Goal: Task Accomplishment & Management: Complete application form

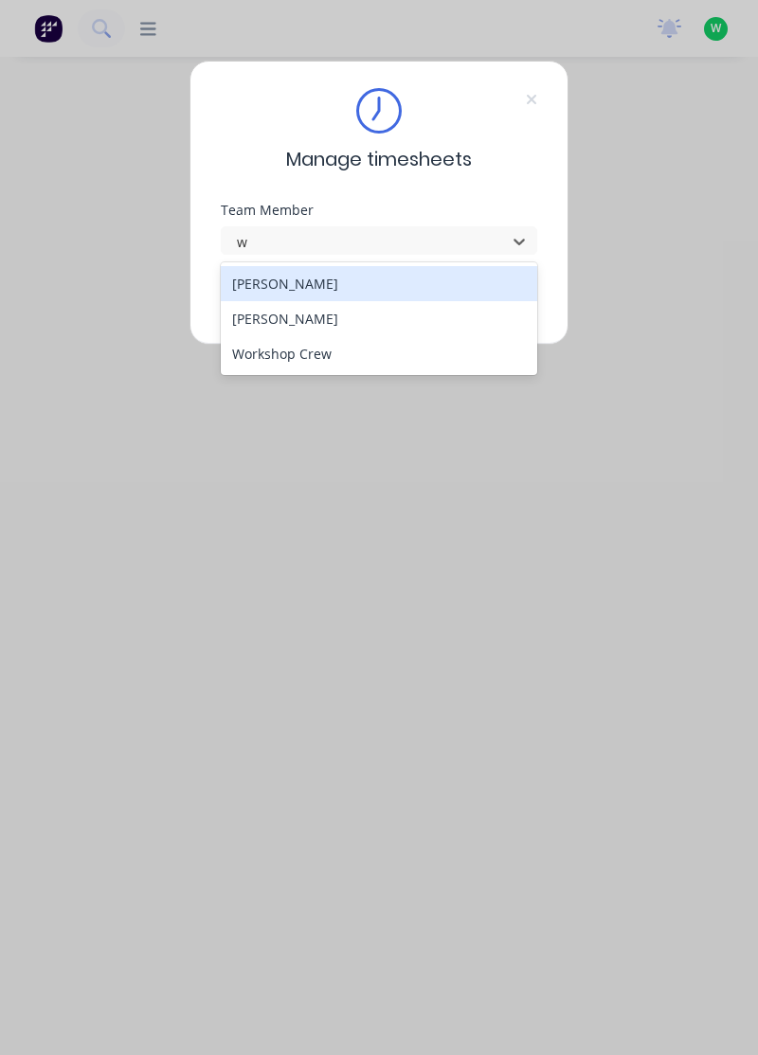
click at [305, 318] on div "[PERSON_NAME]" at bounding box center [379, 318] width 317 height 35
type input "w"
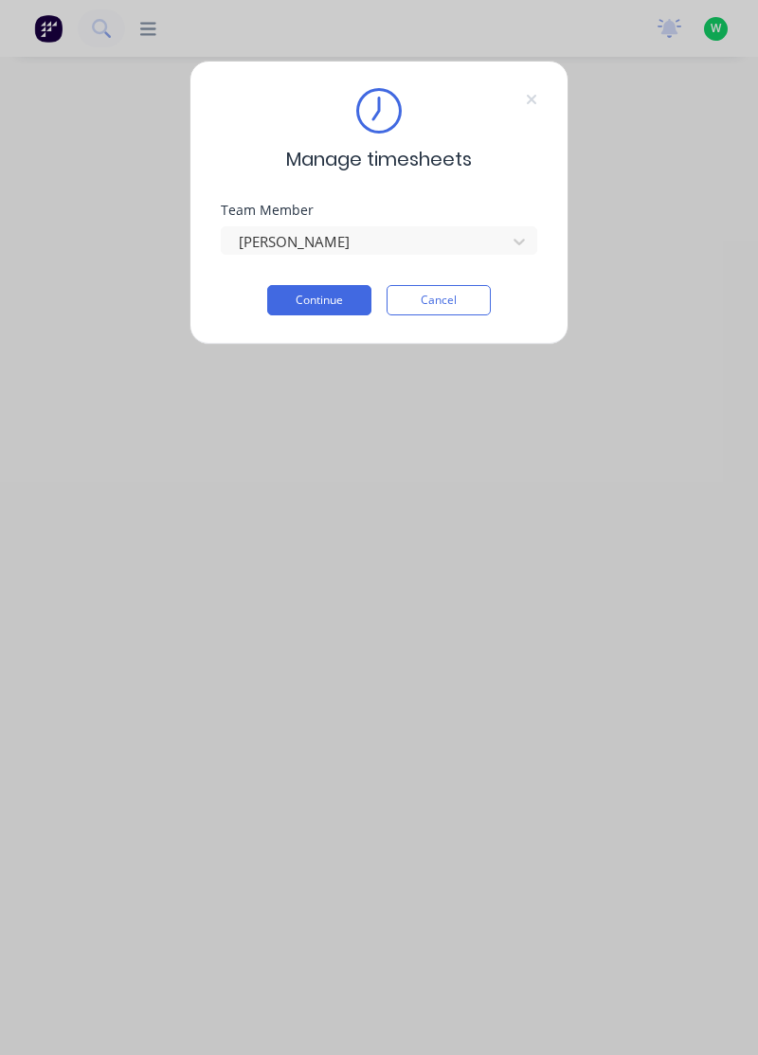
click at [326, 297] on button "Continue" at bounding box center [319, 300] width 104 height 30
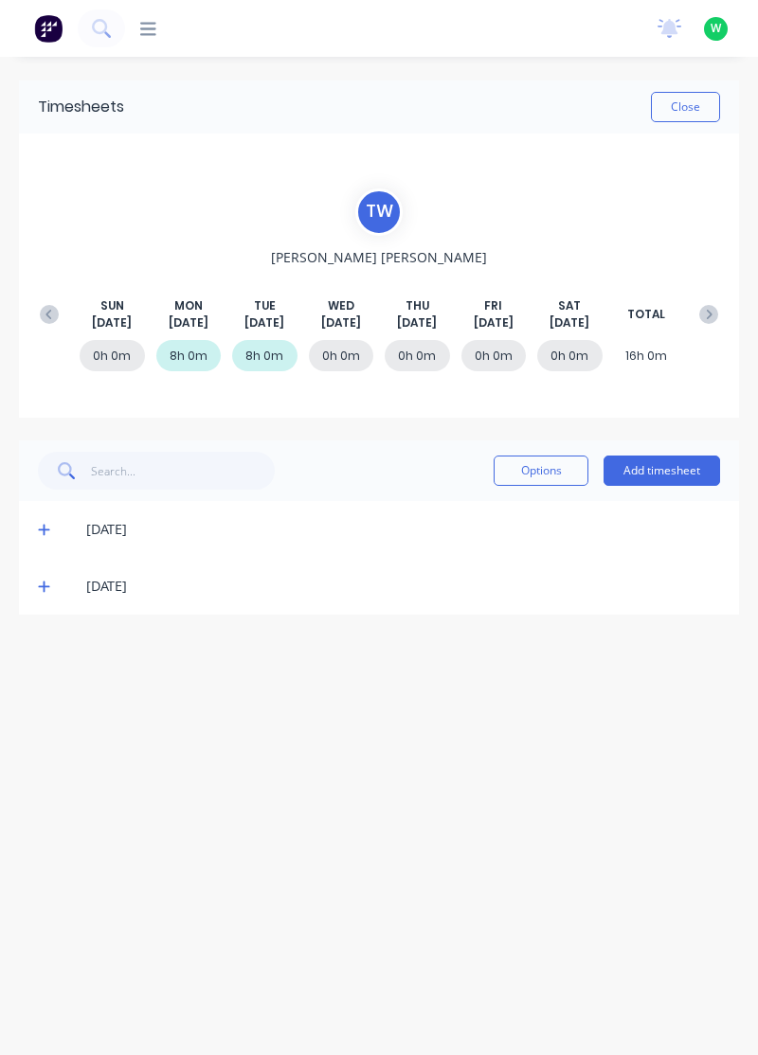
click at [676, 470] on button "Add timesheet" at bounding box center [661, 470] width 116 height 30
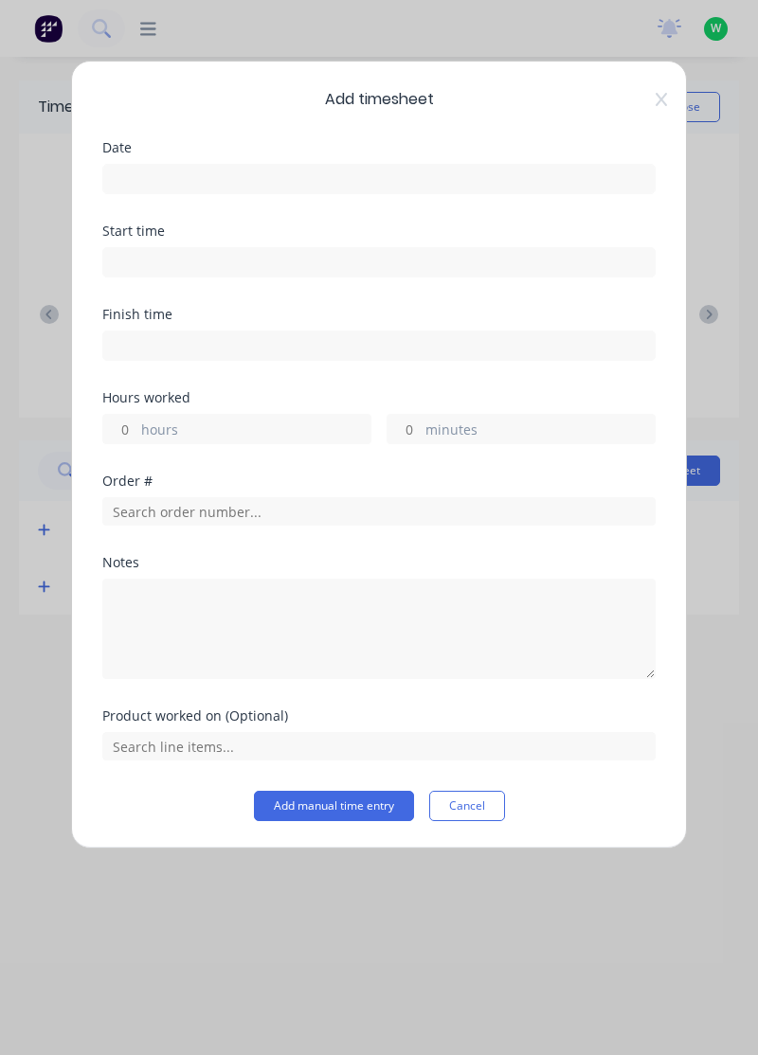
click at [447, 184] on input at bounding box center [378, 179] width 551 height 28
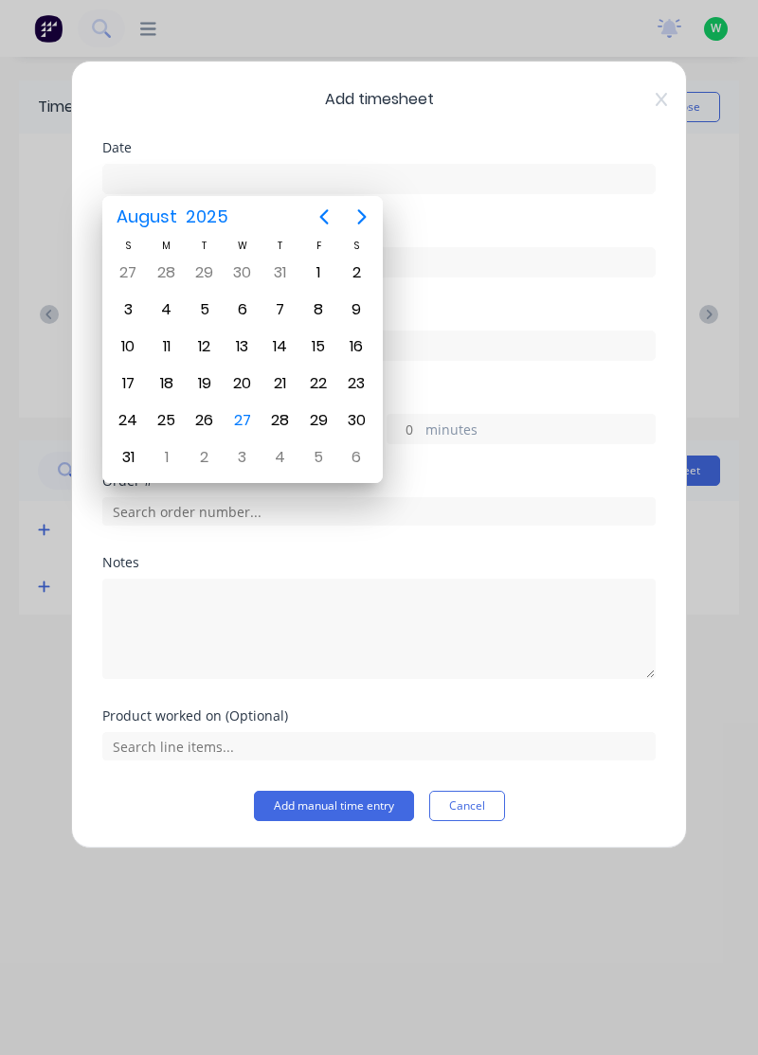
click at [241, 418] on div "27" at bounding box center [242, 420] width 28 height 28
type input "[DATE]"
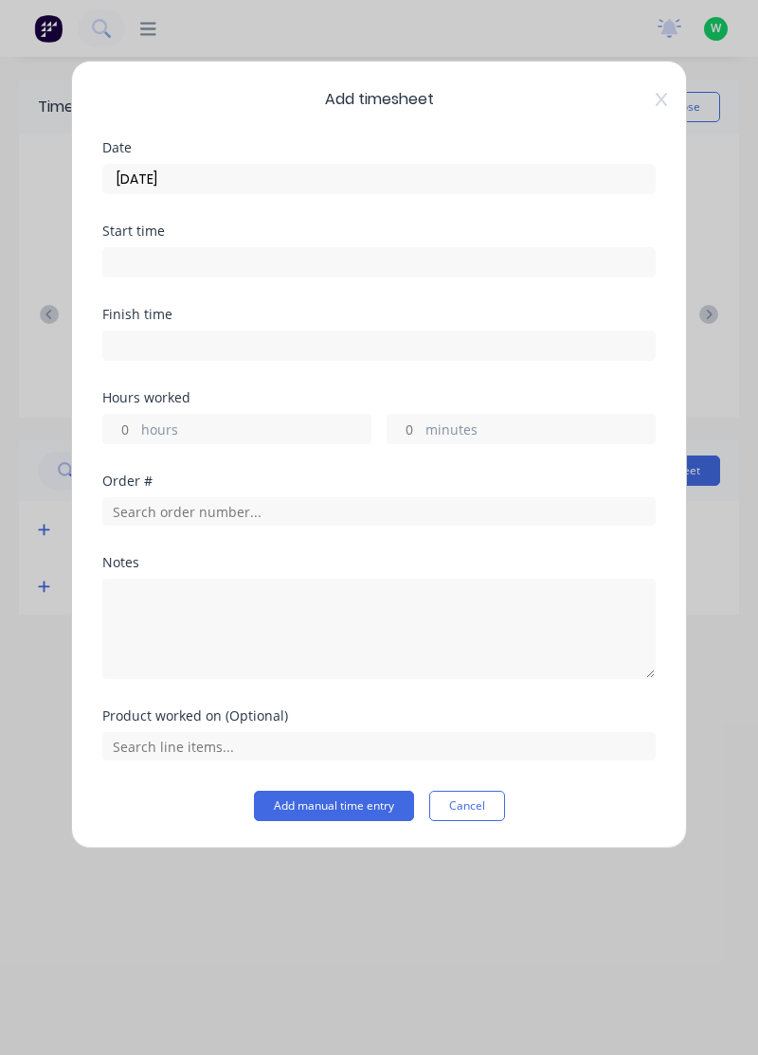
click at [286, 426] on label "hours" at bounding box center [255, 431] width 229 height 24
click at [136, 426] on input "hours" at bounding box center [119, 429] width 33 height 28
type input "5"
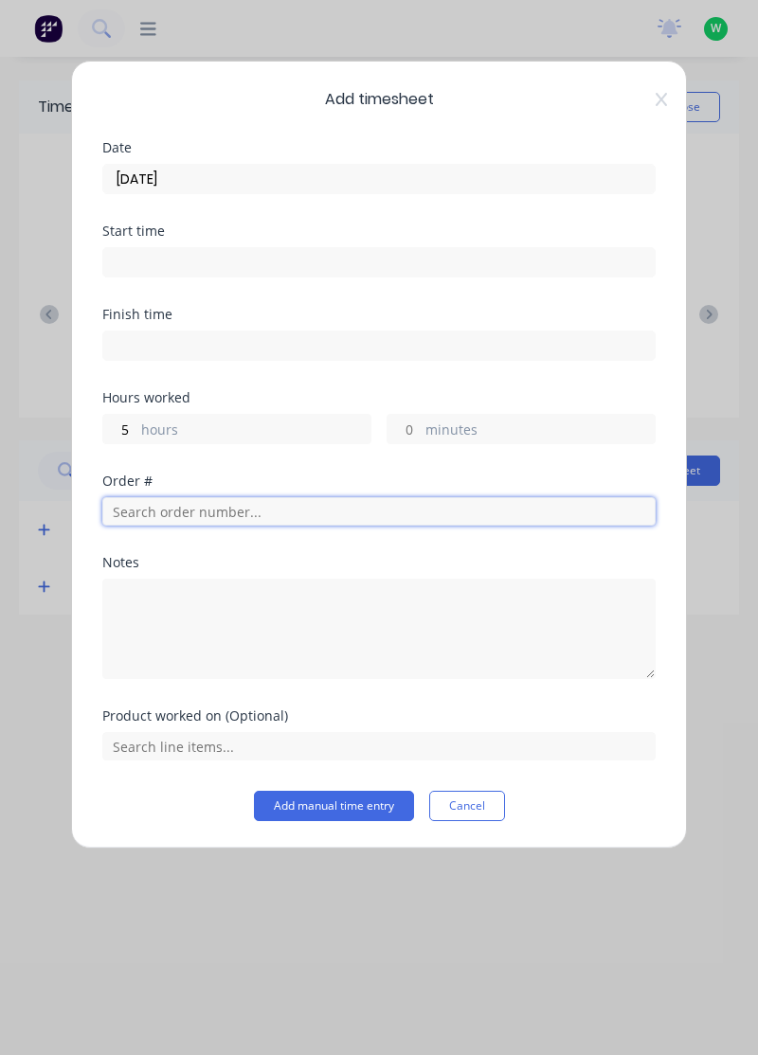
click at [258, 511] on input "text" at bounding box center [378, 511] width 553 height 28
type input "N"
type input "18305"
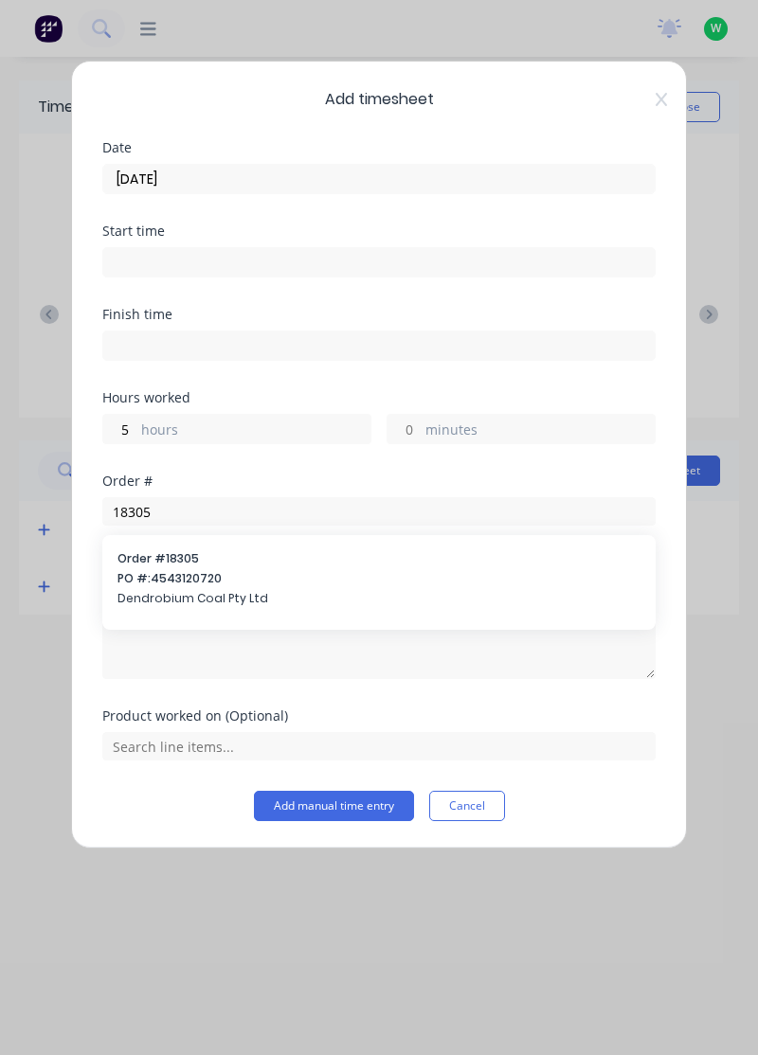
click at [227, 570] on span "PO #: 4543120720" at bounding box center [378, 578] width 523 height 17
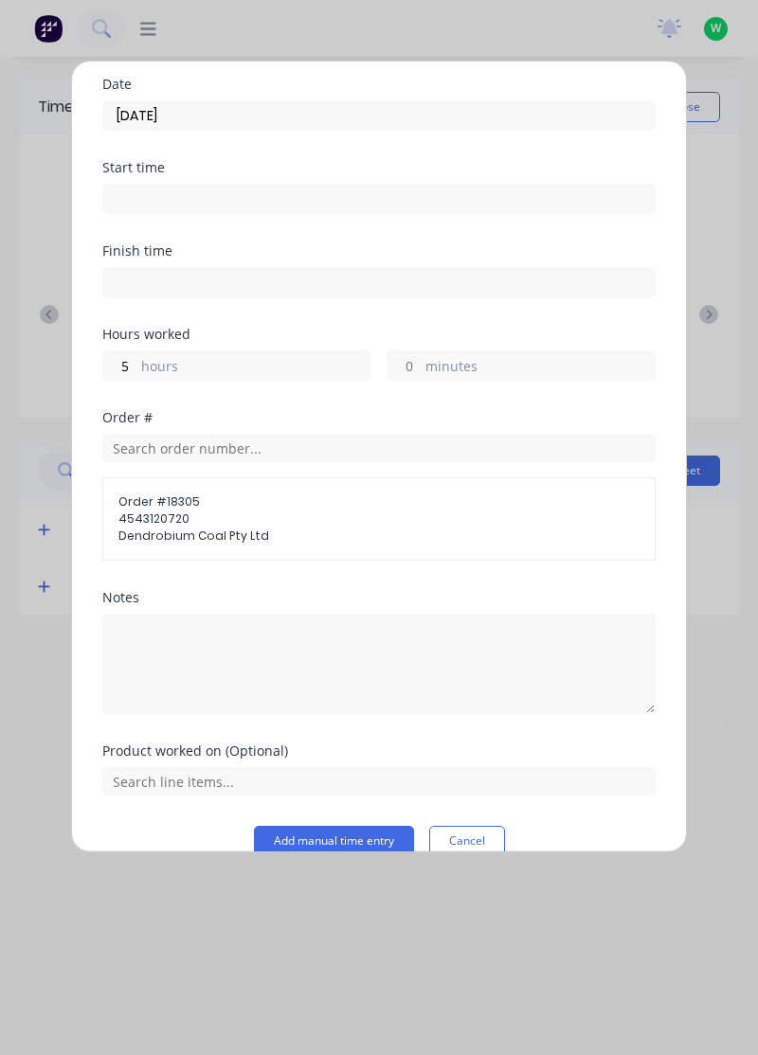
scroll to position [91, 0]
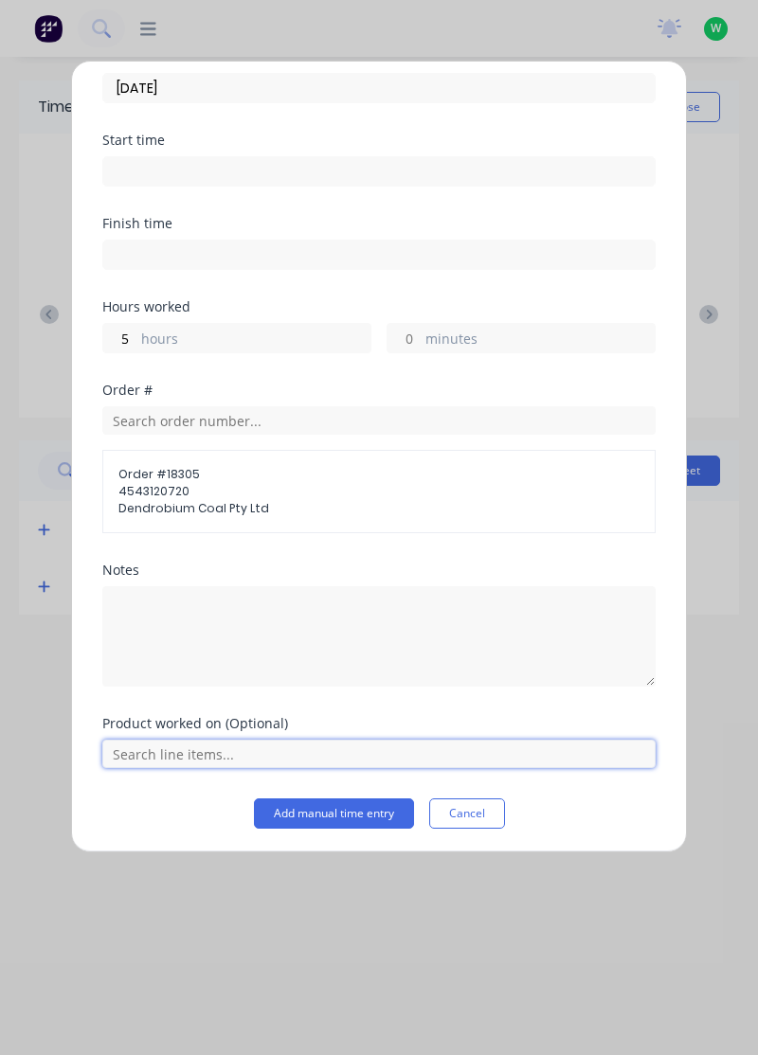
click at [384, 756] on input "text" at bounding box center [378, 754] width 553 height 28
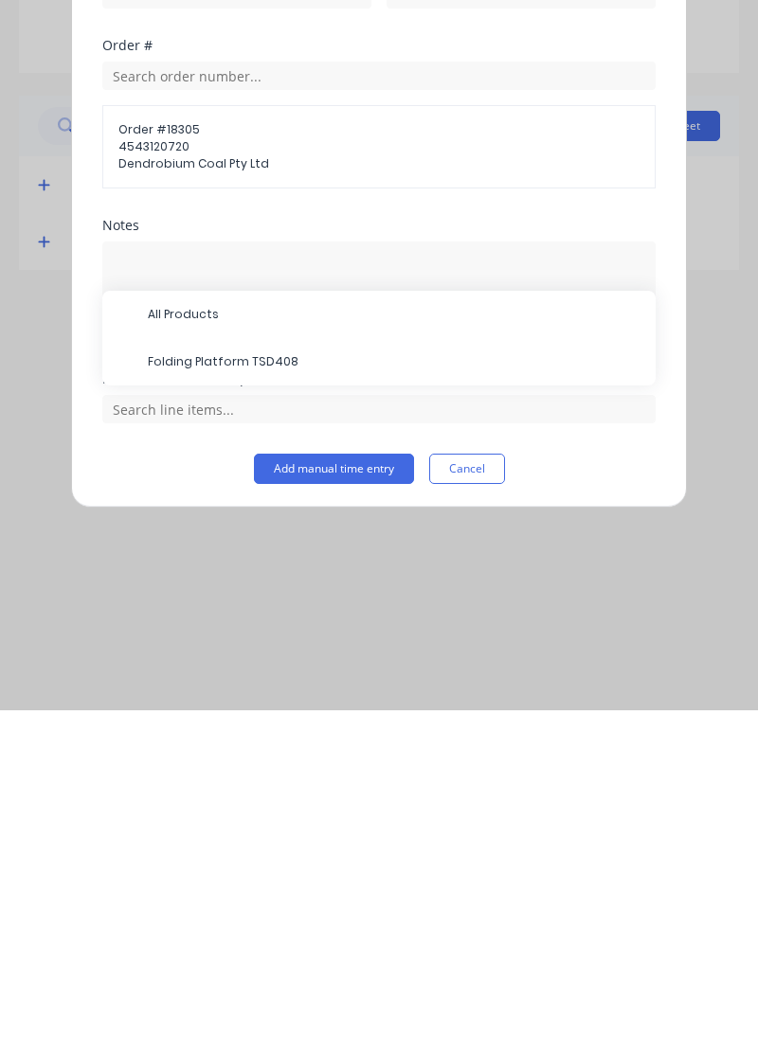
click at [265, 699] on span "Folding Platform TSD408" at bounding box center [394, 706] width 492 height 17
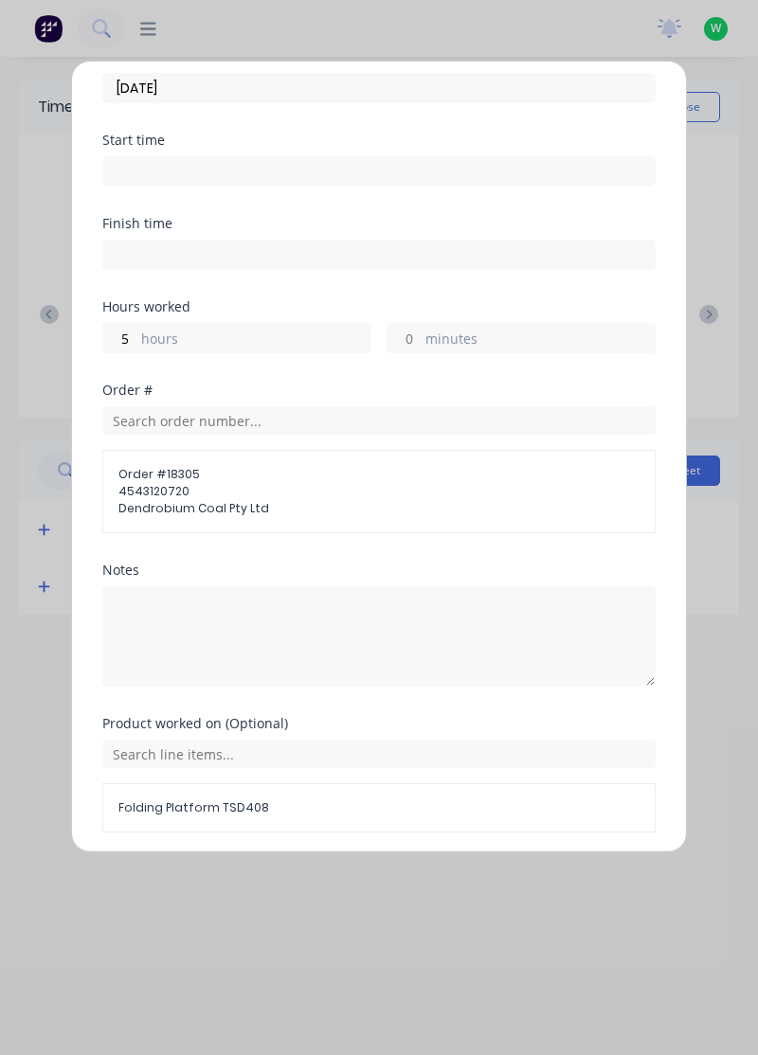
scroll to position [154, 0]
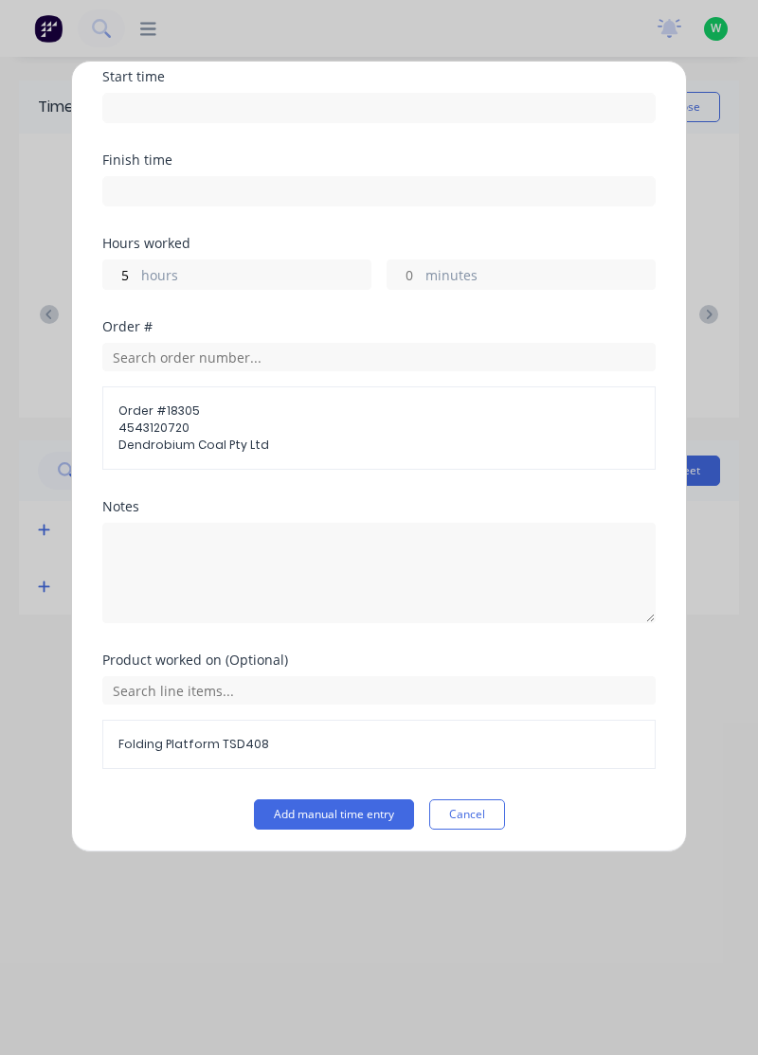
click at [380, 811] on button "Add manual time entry" at bounding box center [334, 814] width 160 height 30
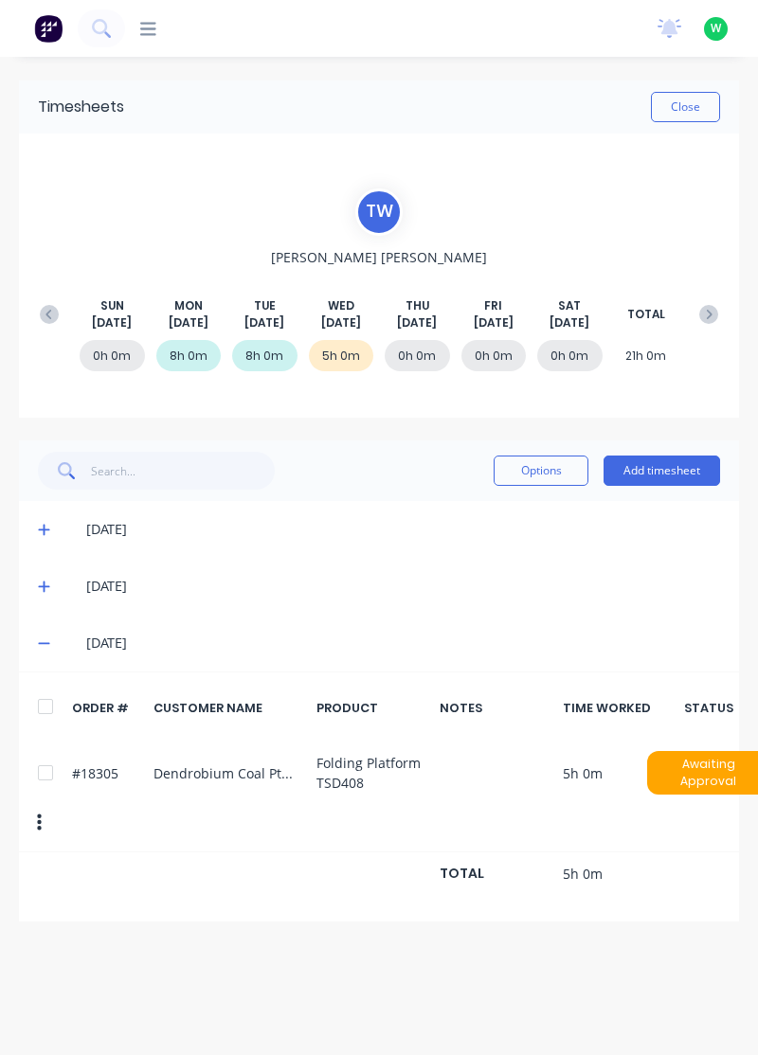
click at [662, 469] on button "Add timesheet" at bounding box center [661, 470] width 116 height 30
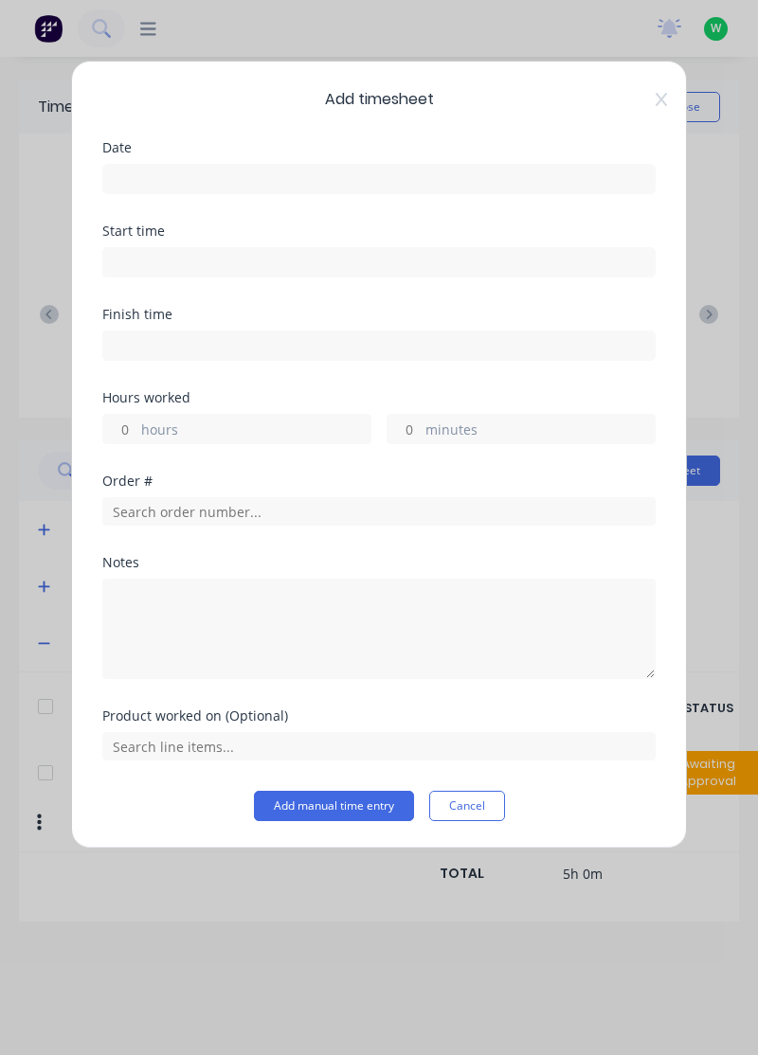
click at [406, 173] on input at bounding box center [378, 179] width 551 height 28
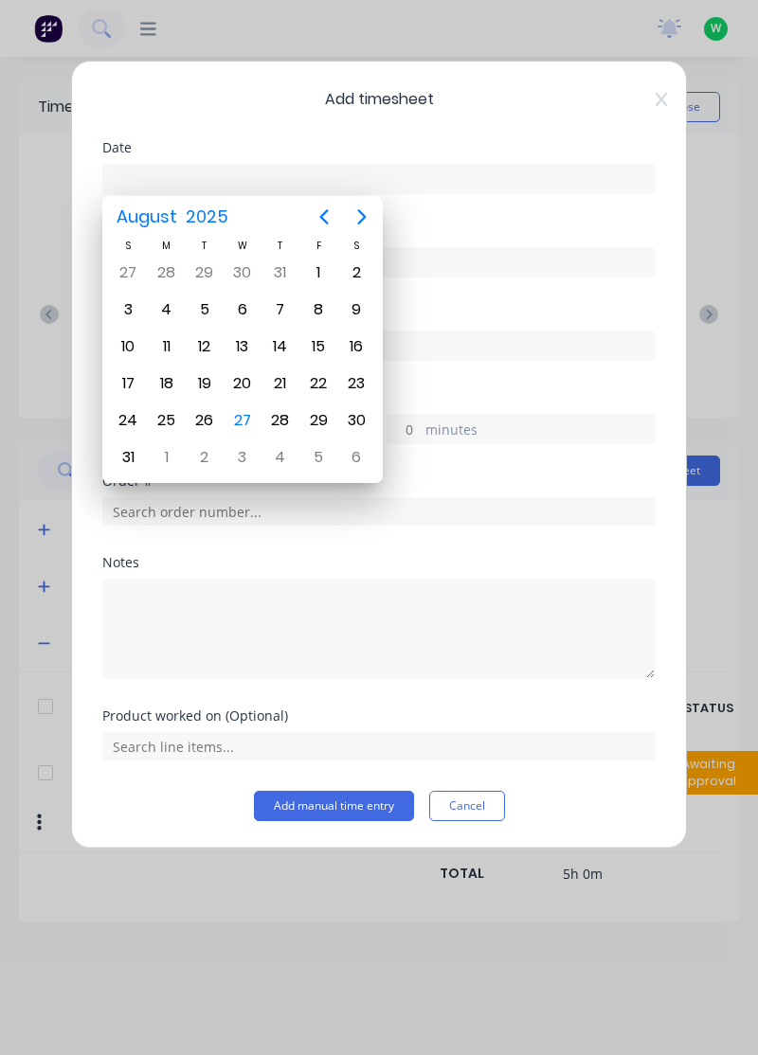
click at [247, 413] on div "27" at bounding box center [242, 420] width 28 height 28
type input "[DATE]"
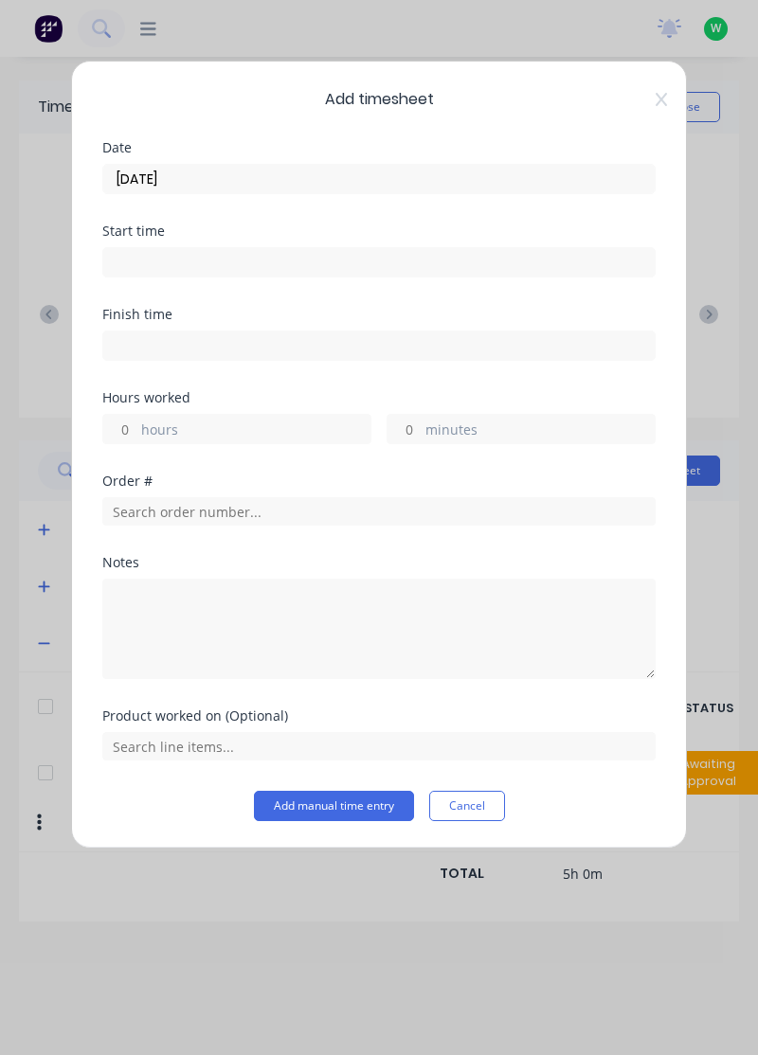
click at [254, 425] on label "hours" at bounding box center [255, 431] width 229 height 24
click at [136, 425] on input "hours" at bounding box center [119, 429] width 33 height 28
type input "1.5"
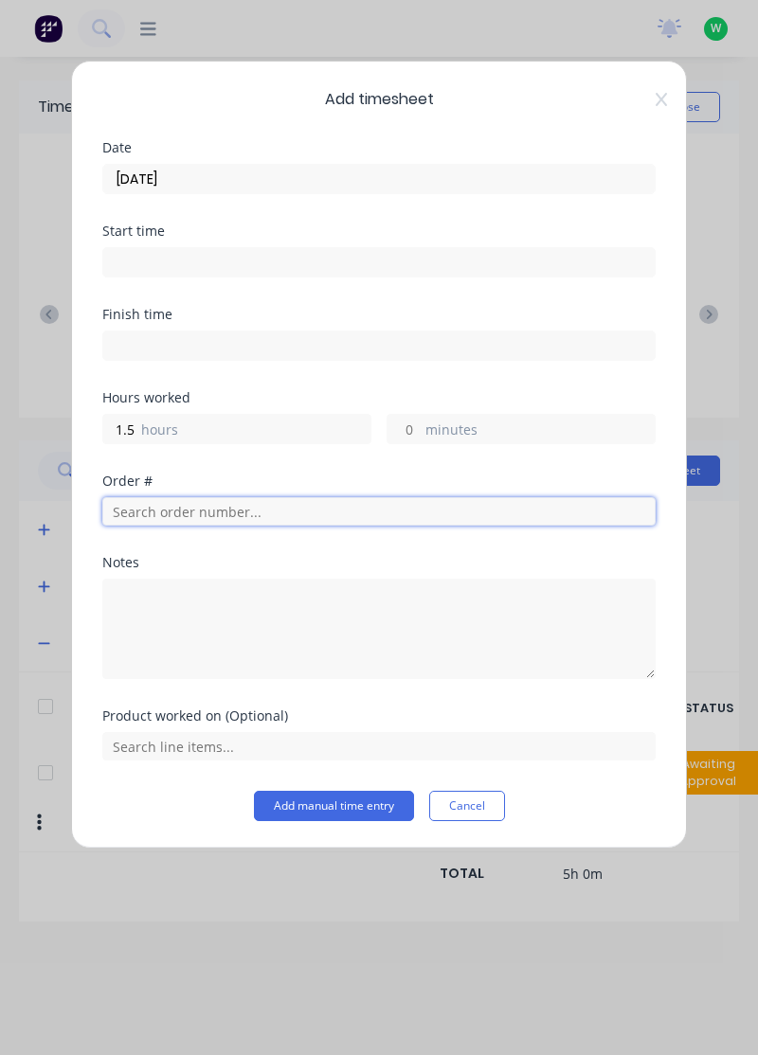
click at [280, 512] on input "text" at bounding box center [378, 511] width 553 height 28
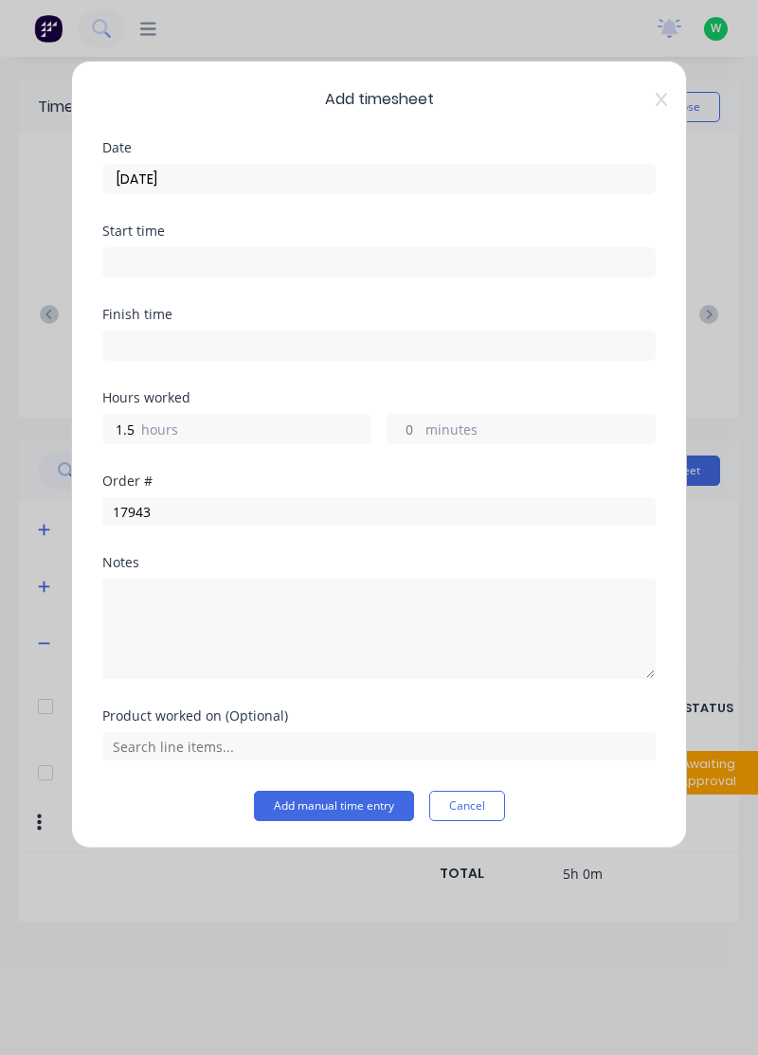
click at [212, 559] on div "Notes" at bounding box center [378, 562] width 553 height 13
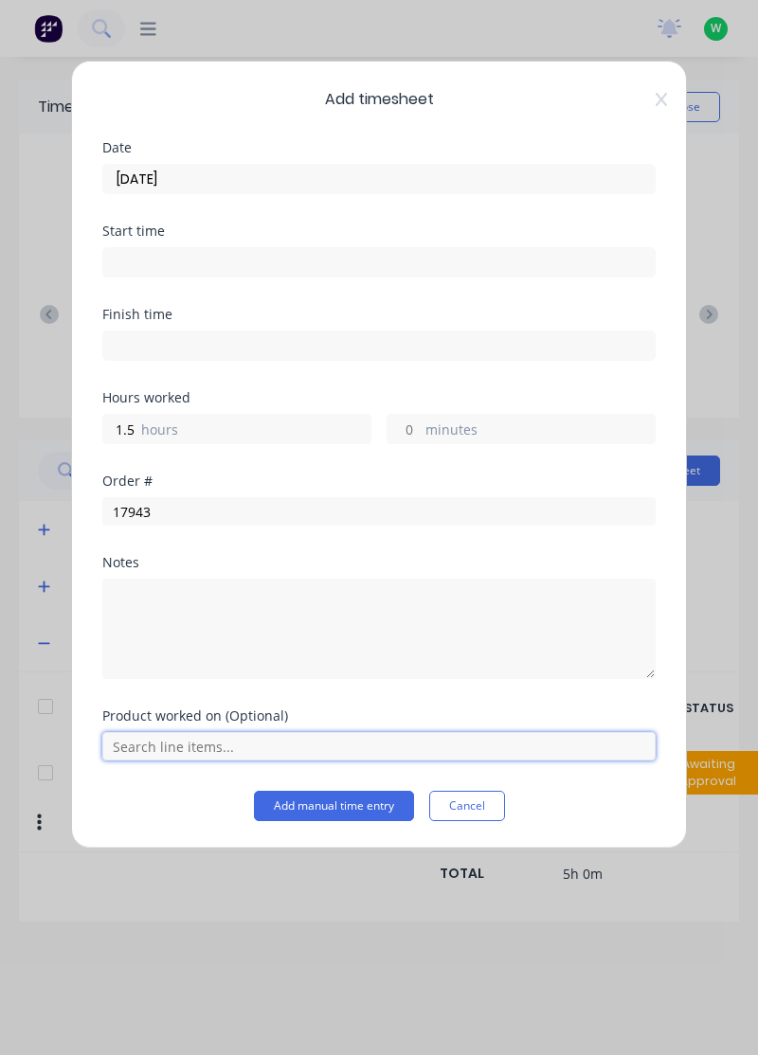
click at [338, 743] on input "text" at bounding box center [378, 746] width 553 height 28
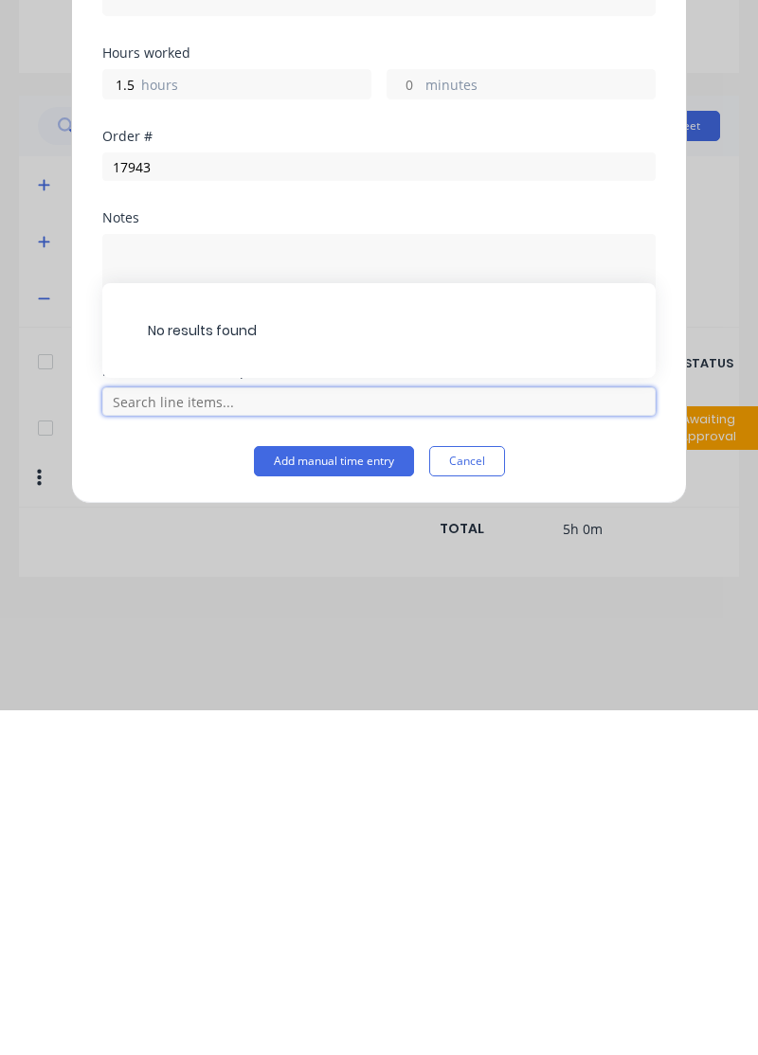
scroll to position [44, 0]
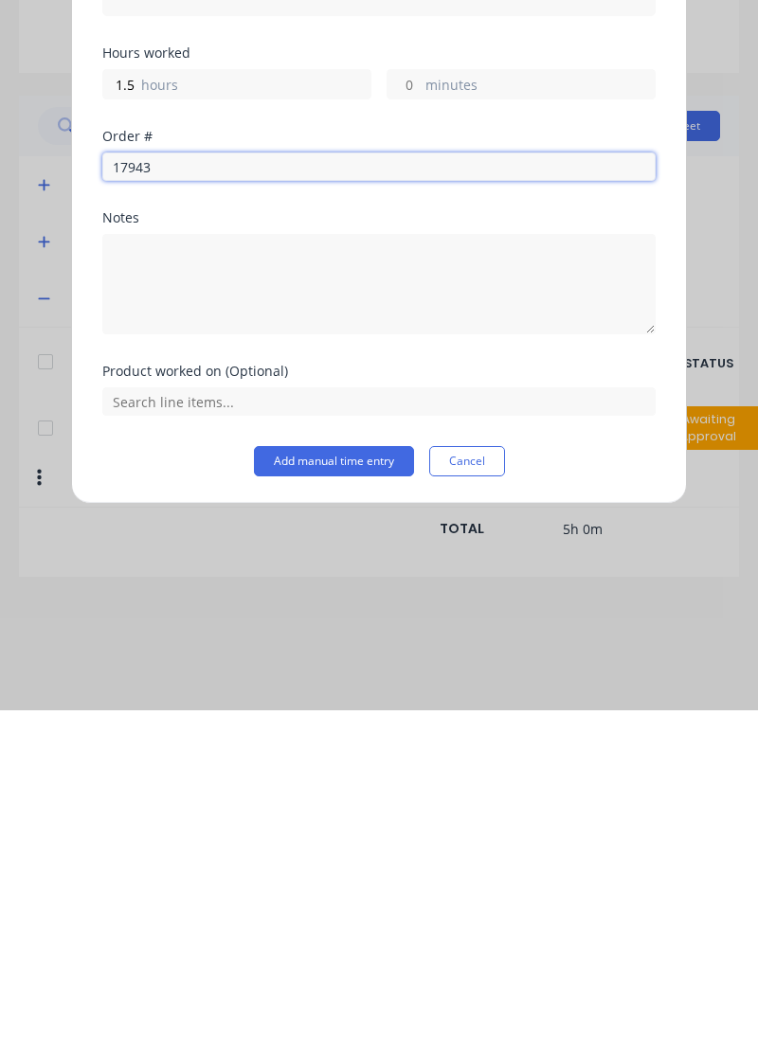
click at [386, 515] on input "17943" at bounding box center [378, 511] width 553 height 28
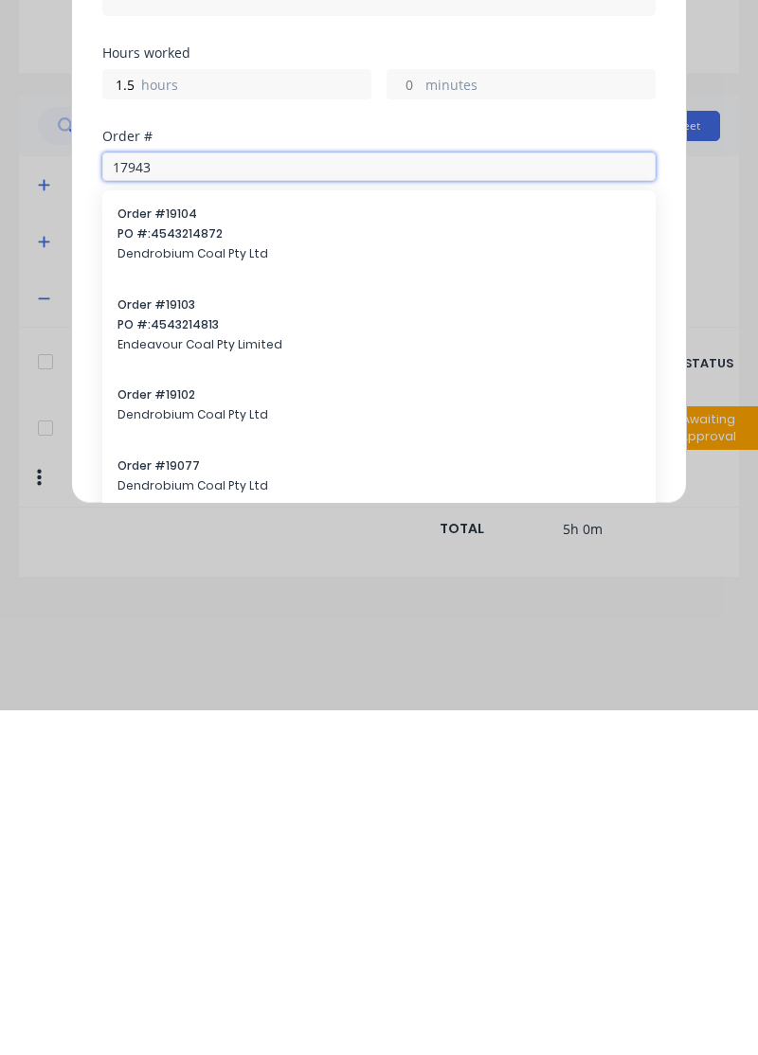
click at [421, 511] on input "17943" at bounding box center [378, 511] width 553 height 28
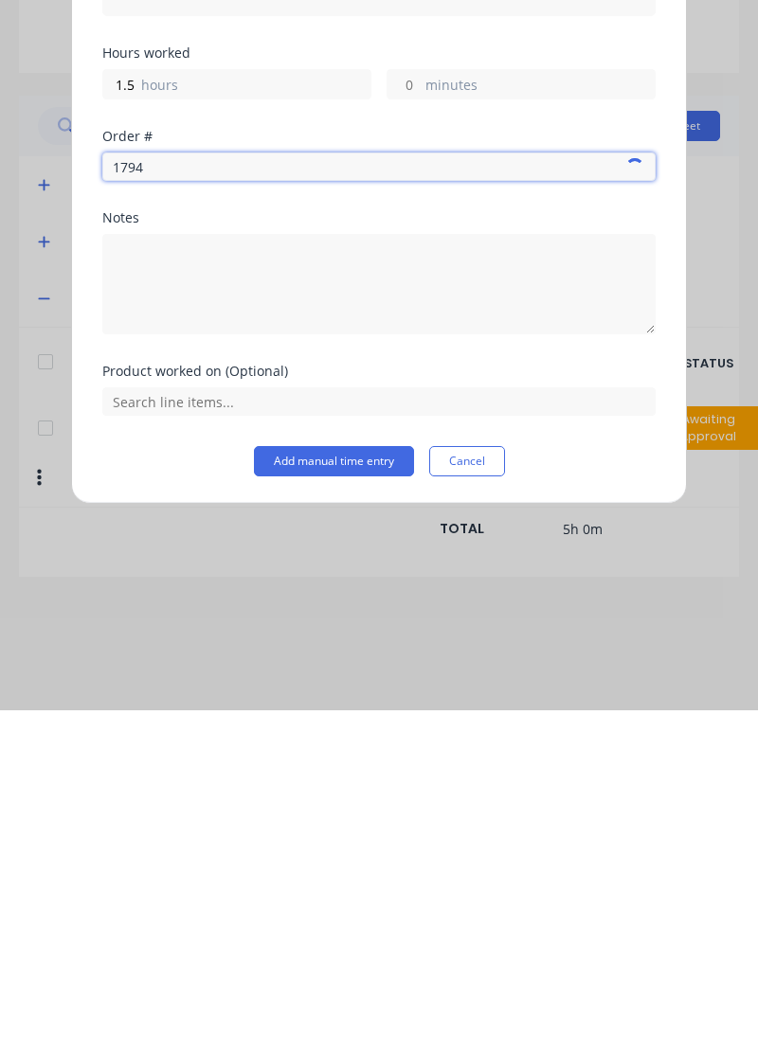
type input "17943"
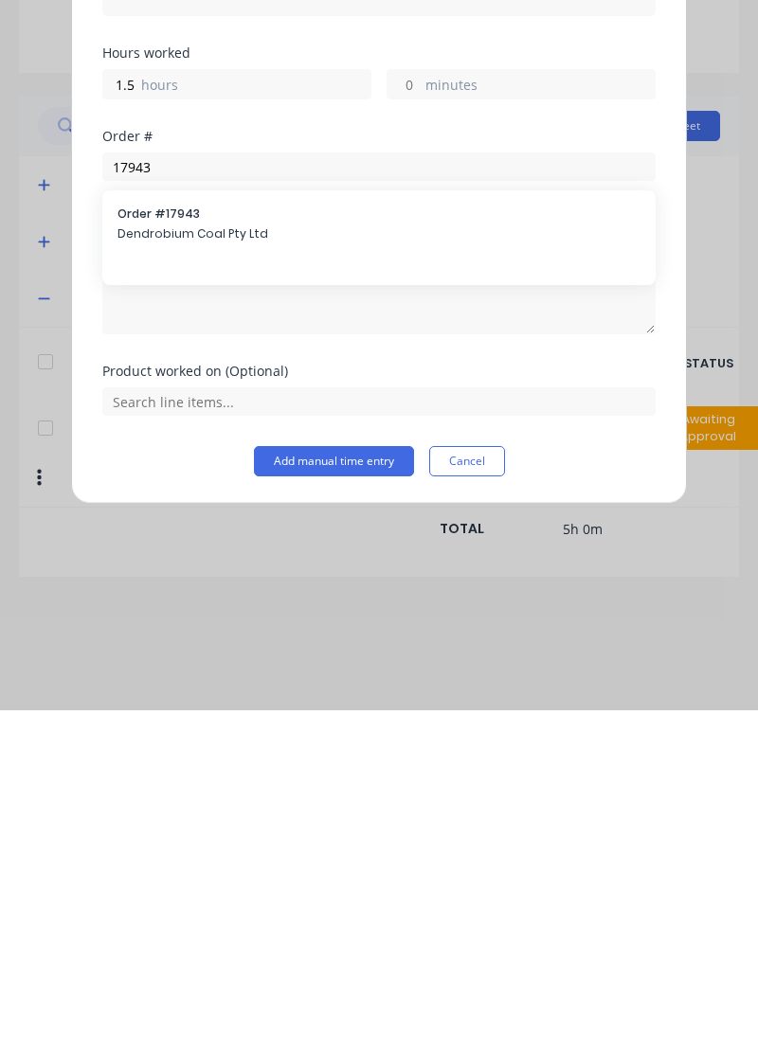
click at [206, 559] on span "Order # 17943" at bounding box center [378, 558] width 523 height 17
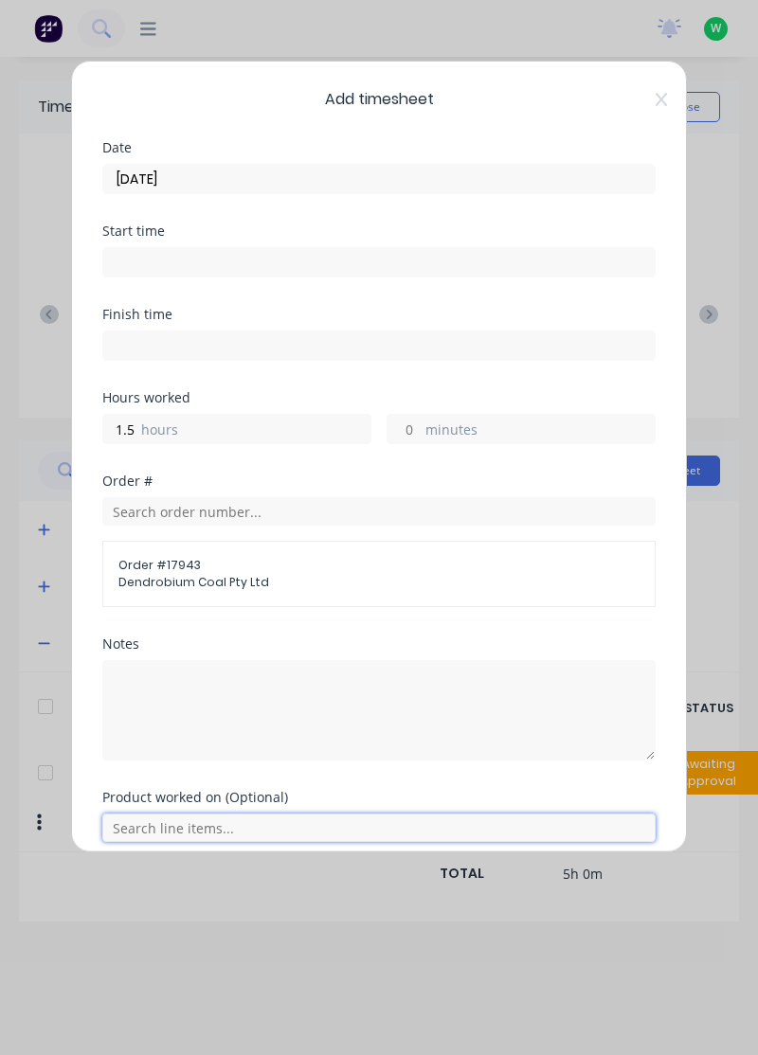
click at [294, 817] on input "text" at bounding box center [378, 827] width 553 height 28
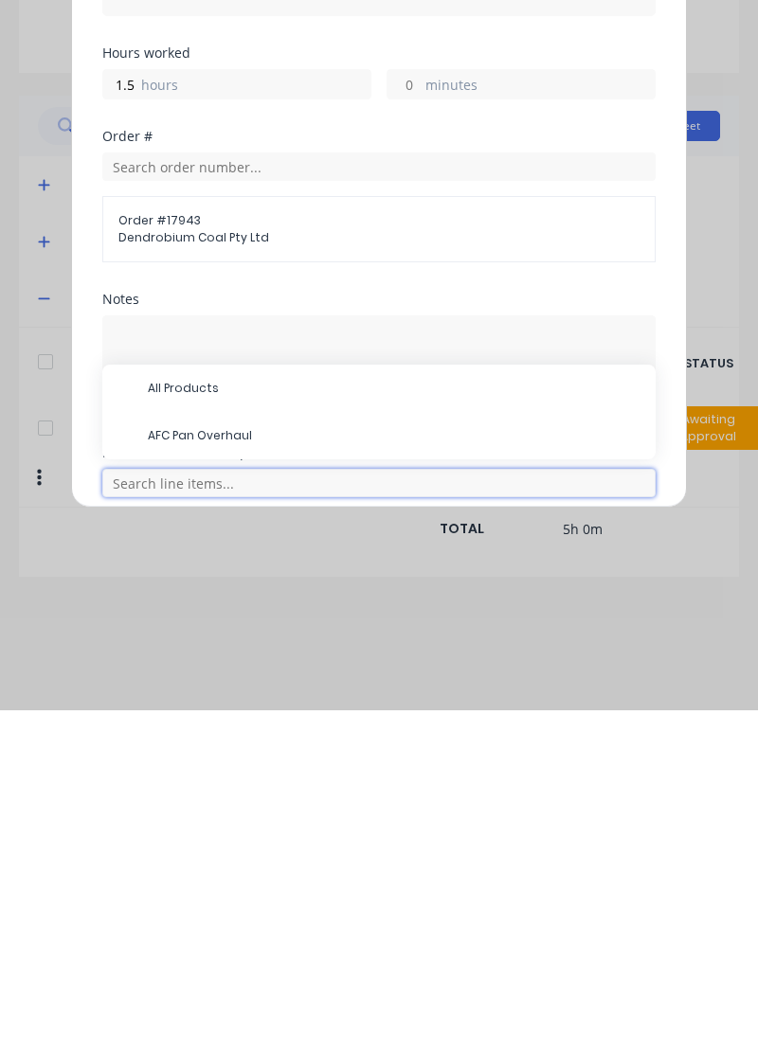
scroll to position [89, 0]
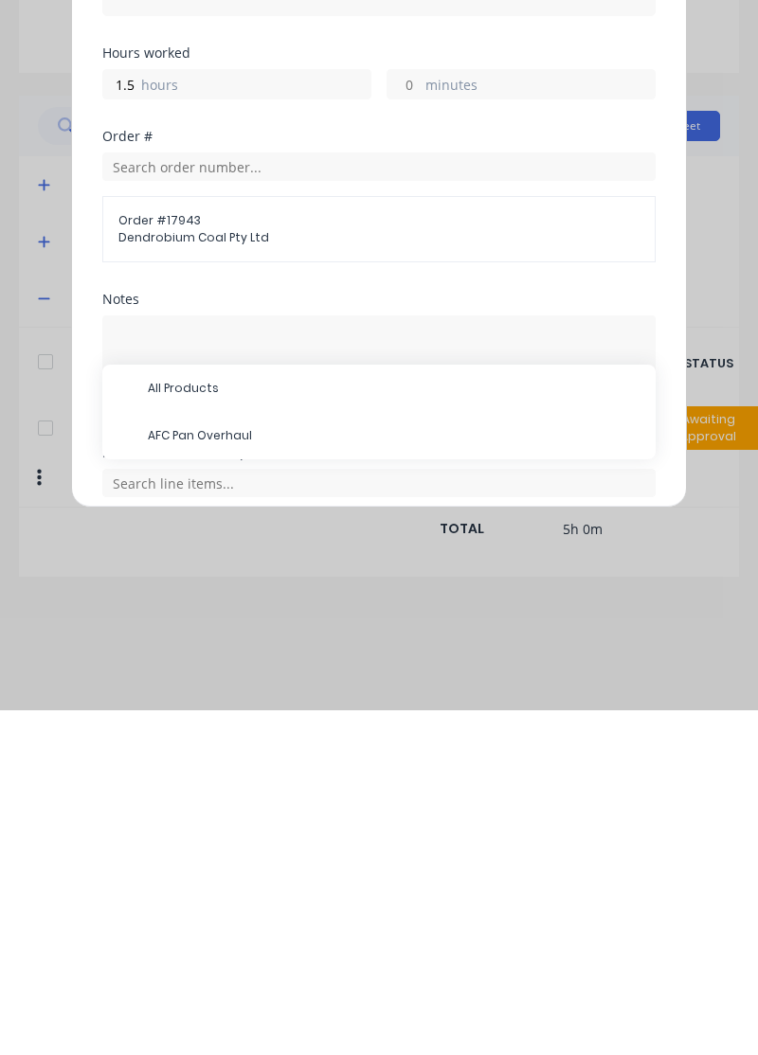
click at [239, 780] on span "AFC Pan Overhaul" at bounding box center [394, 780] width 492 height 17
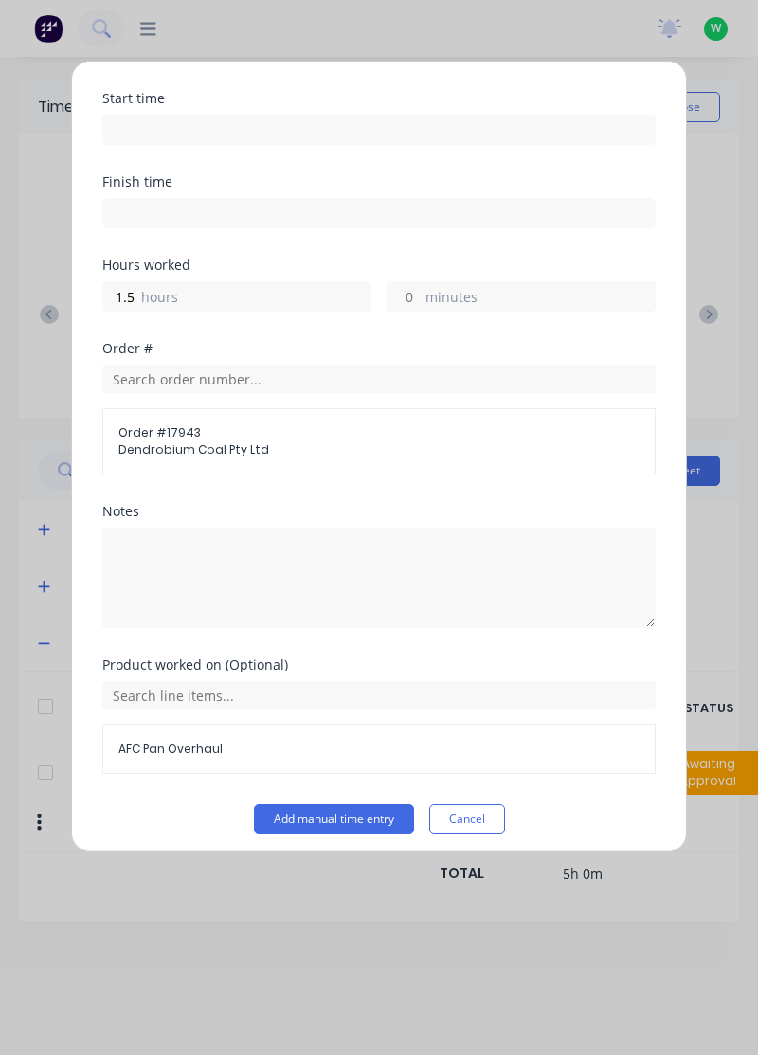
scroll to position [132, 0]
click at [349, 814] on button "Add manual time entry" at bounding box center [334, 820] width 160 height 30
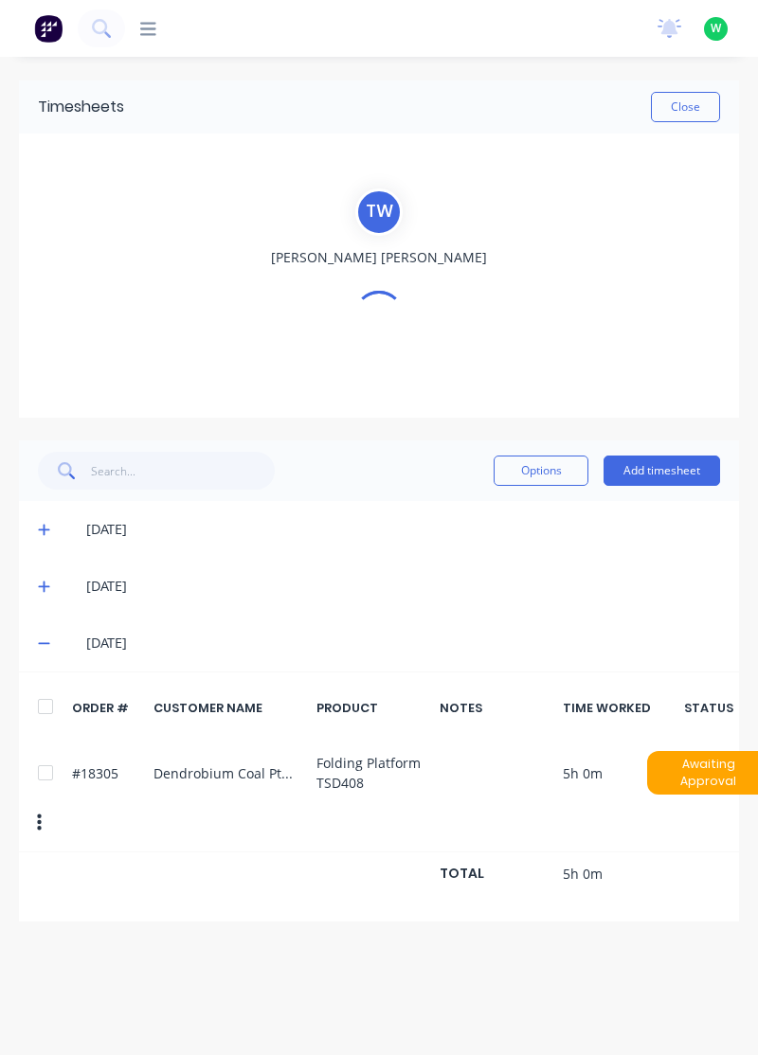
scroll to position [0, 0]
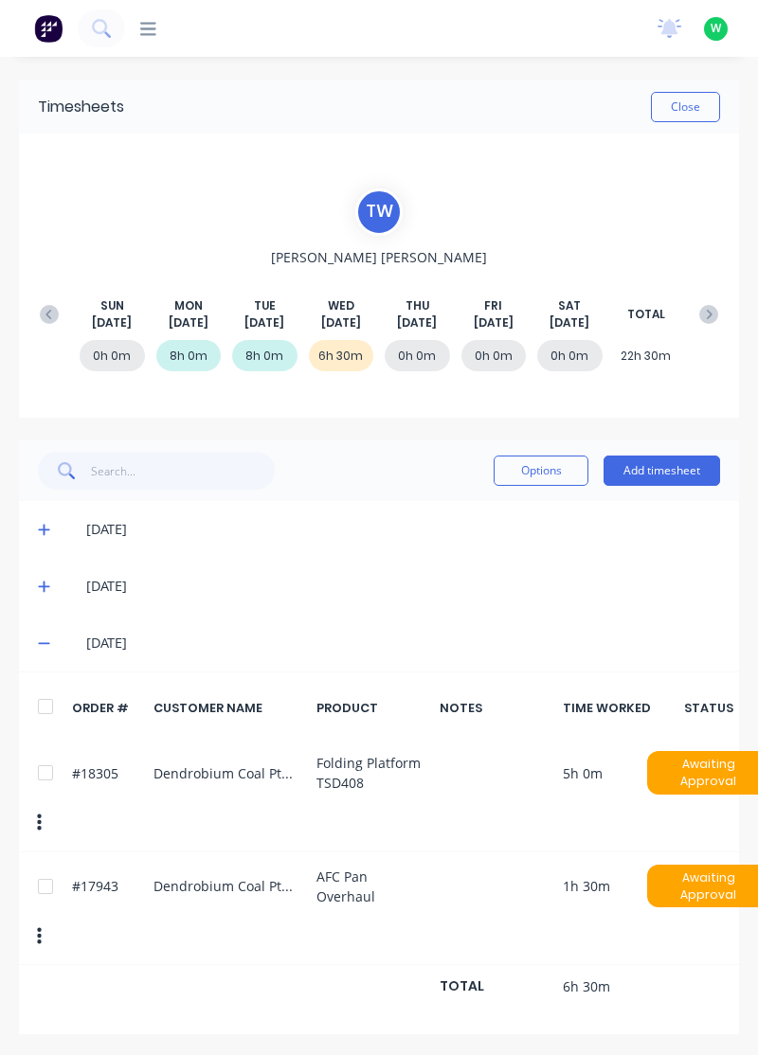
click at [659, 471] on button "Add timesheet" at bounding box center [661, 470] width 116 height 30
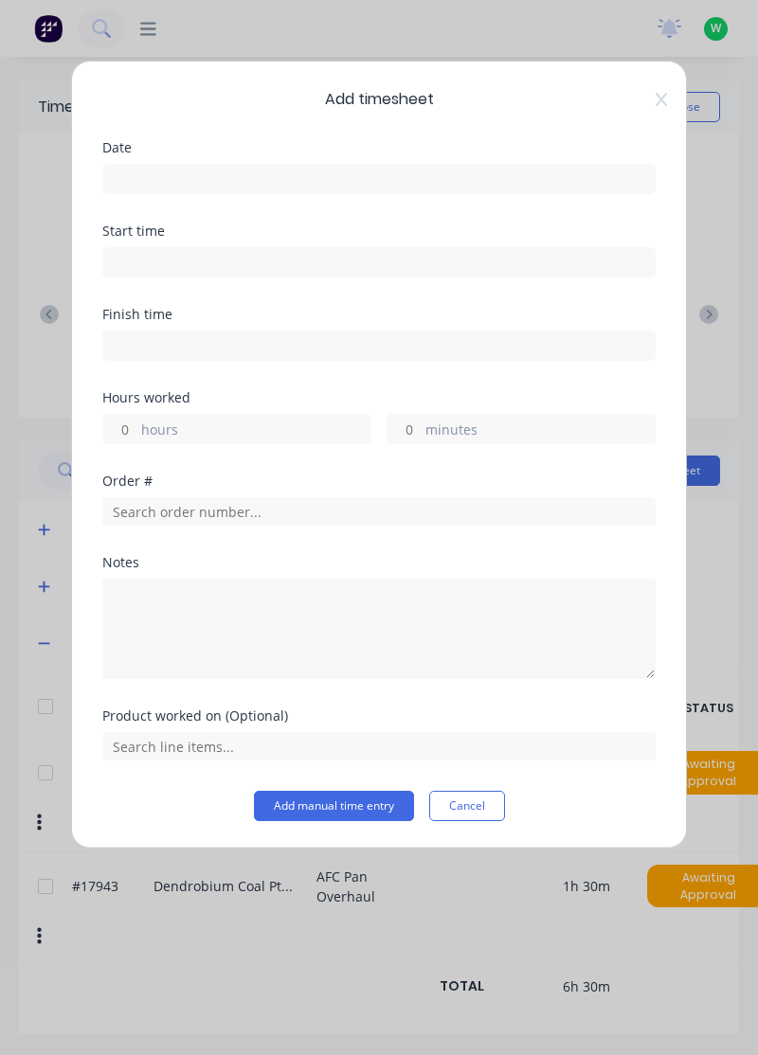
click at [359, 178] on input at bounding box center [378, 179] width 551 height 28
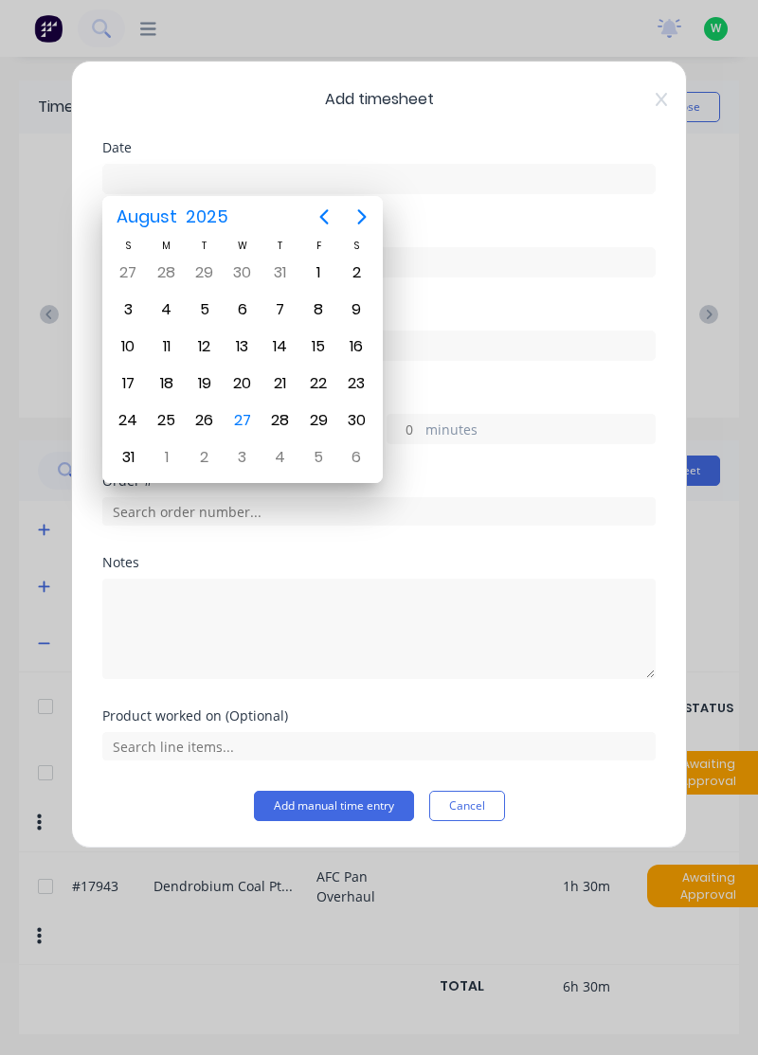
click at [242, 409] on div "27" at bounding box center [242, 420] width 28 height 28
type input "[DATE]"
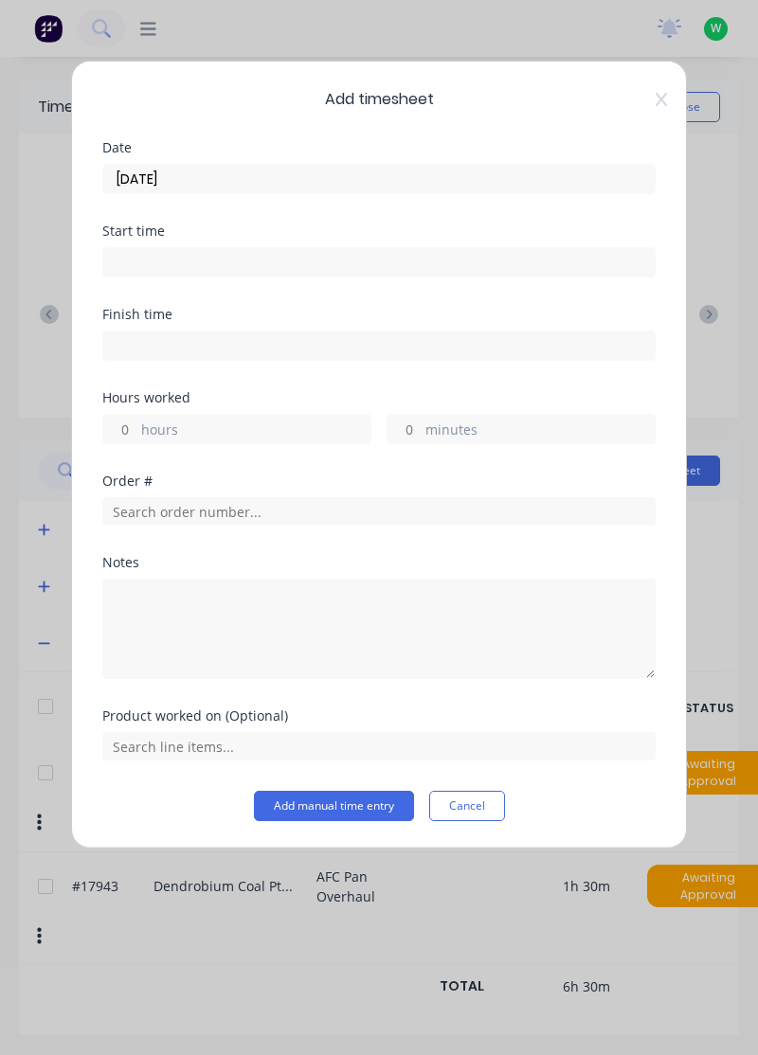
click at [216, 430] on label "hours" at bounding box center [255, 431] width 229 height 24
click at [136, 430] on input "hours" at bounding box center [119, 429] width 33 height 28
type input "1.5"
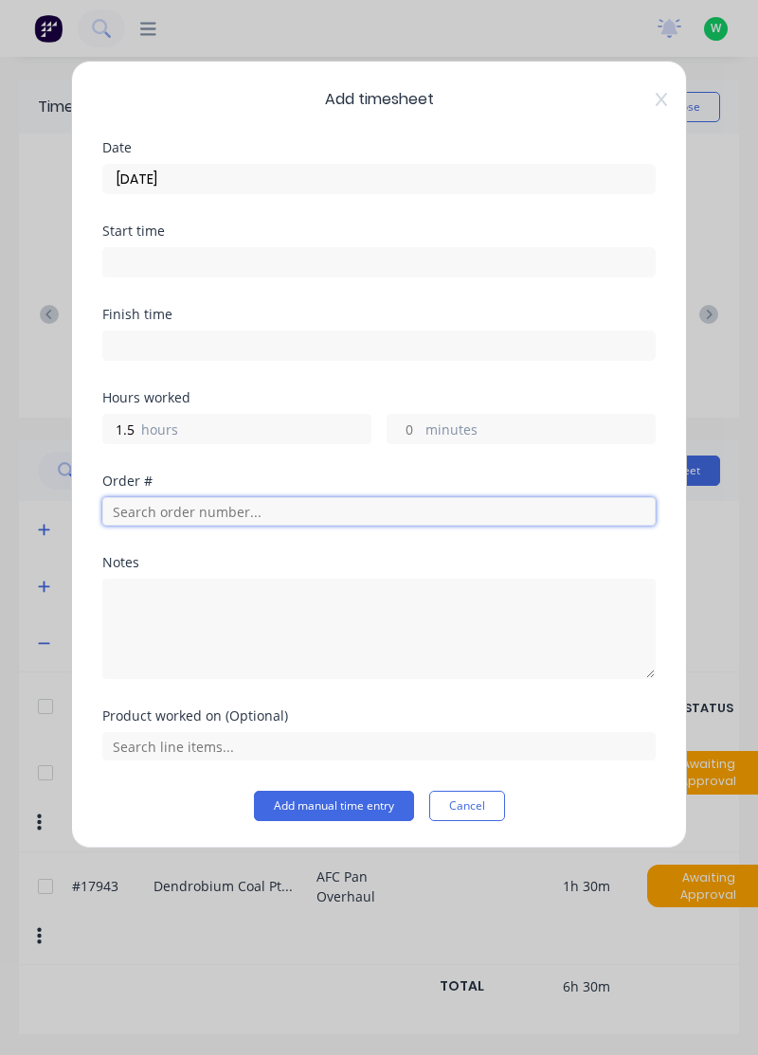
click at [252, 504] on input "text" at bounding box center [378, 511] width 553 height 28
type input "17483"
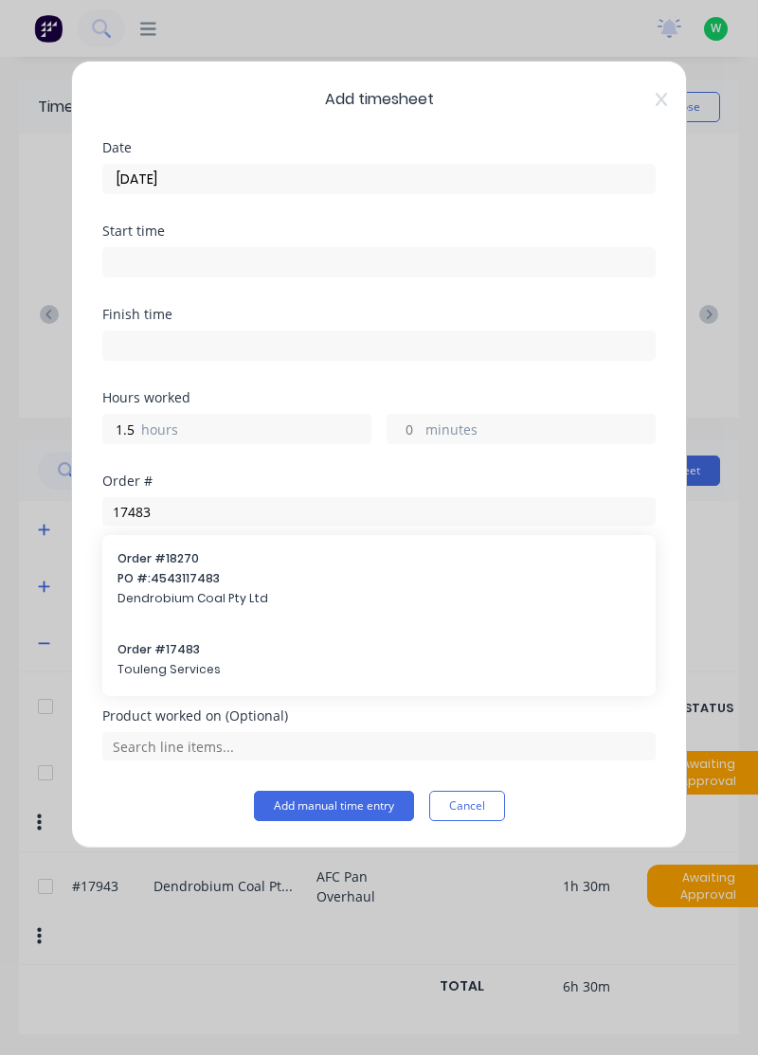
click at [223, 653] on span "Order # 17483" at bounding box center [378, 649] width 523 height 17
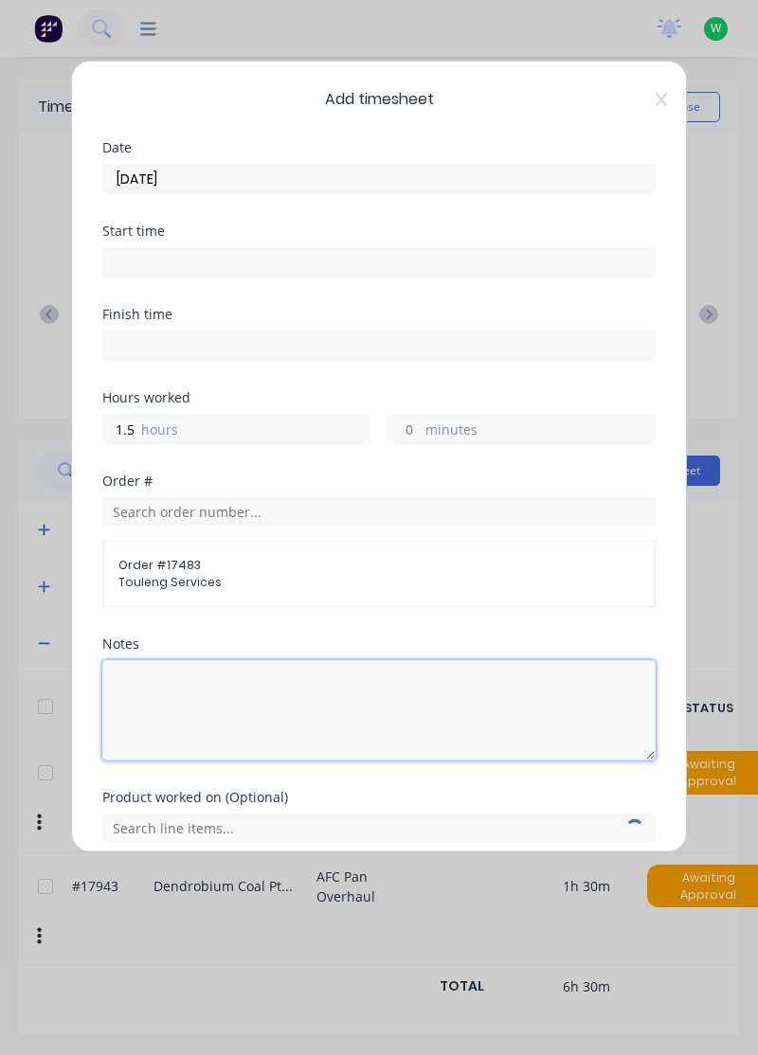
click at [263, 687] on textarea at bounding box center [378, 710] width 553 height 100
click at [312, 687] on textarea at bounding box center [378, 710] width 553 height 100
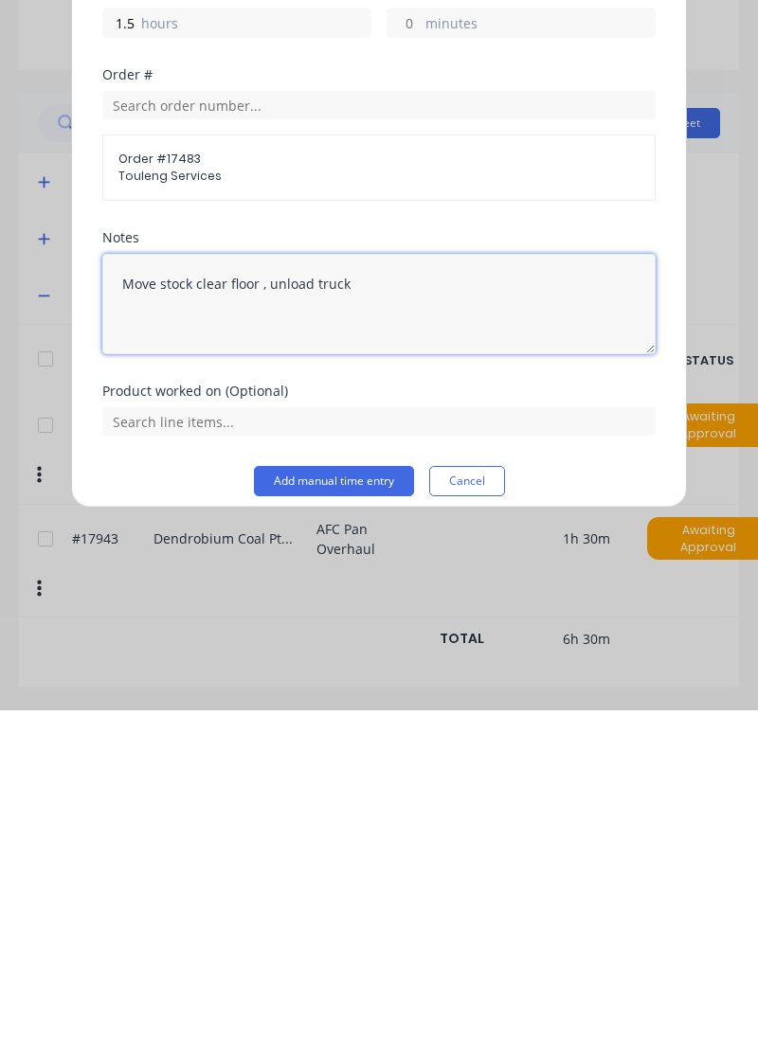
scroll to position [74, 0]
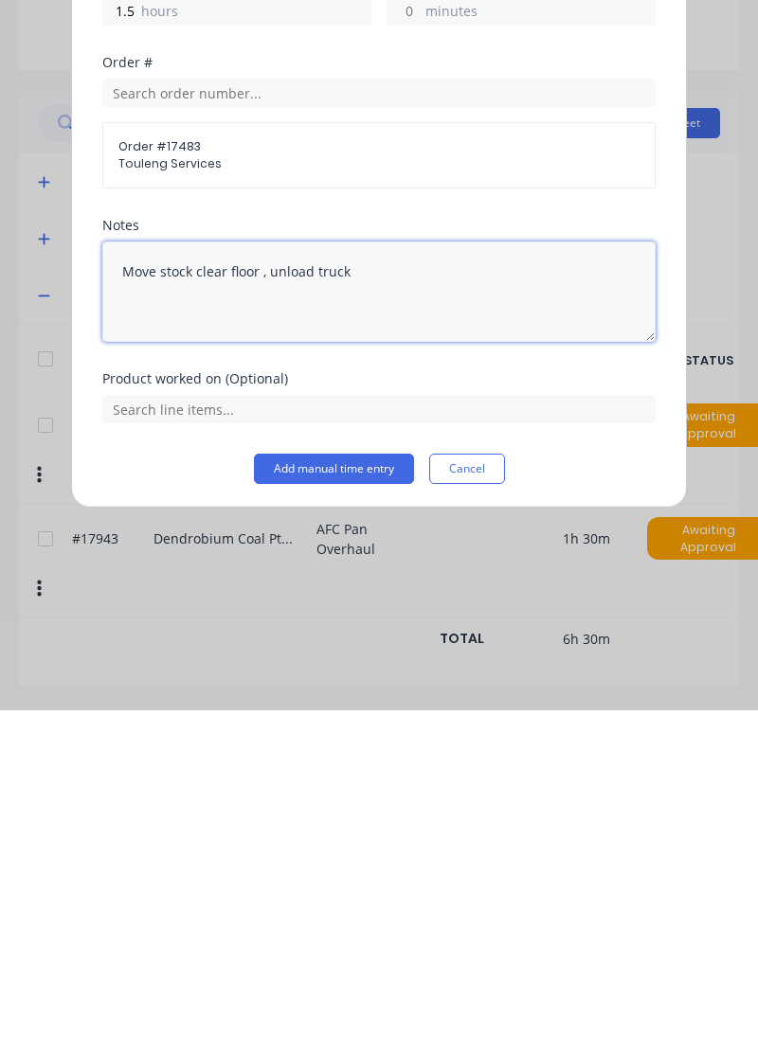
type textarea "Move stock clear floor , unload truck"
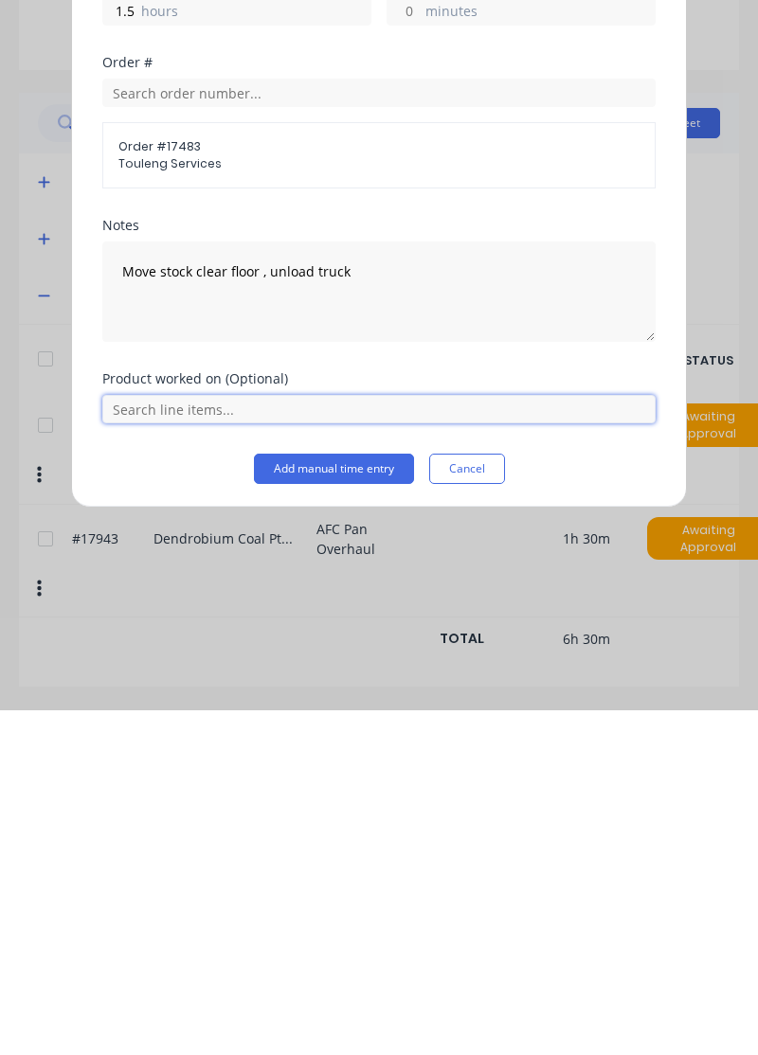
click at [440, 744] on input "text" at bounding box center [378, 754] width 553 height 28
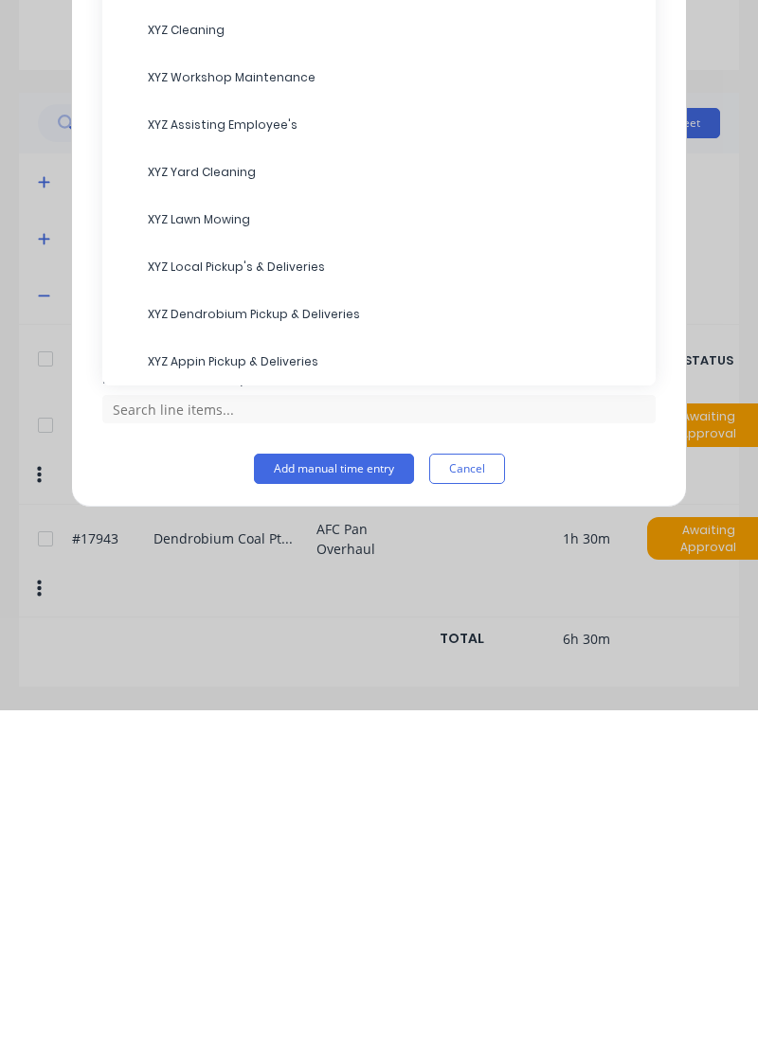
click at [280, 462] on span "XYZ Assisting Employee's" at bounding box center [394, 469] width 492 height 17
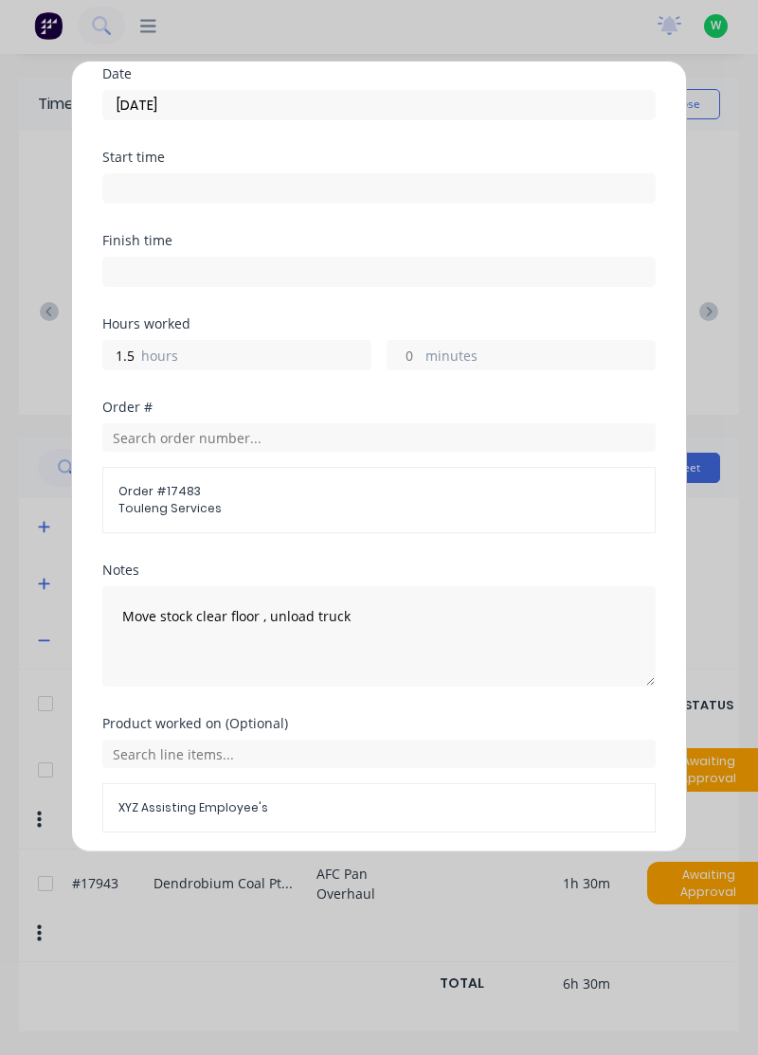
scroll to position [137, 0]
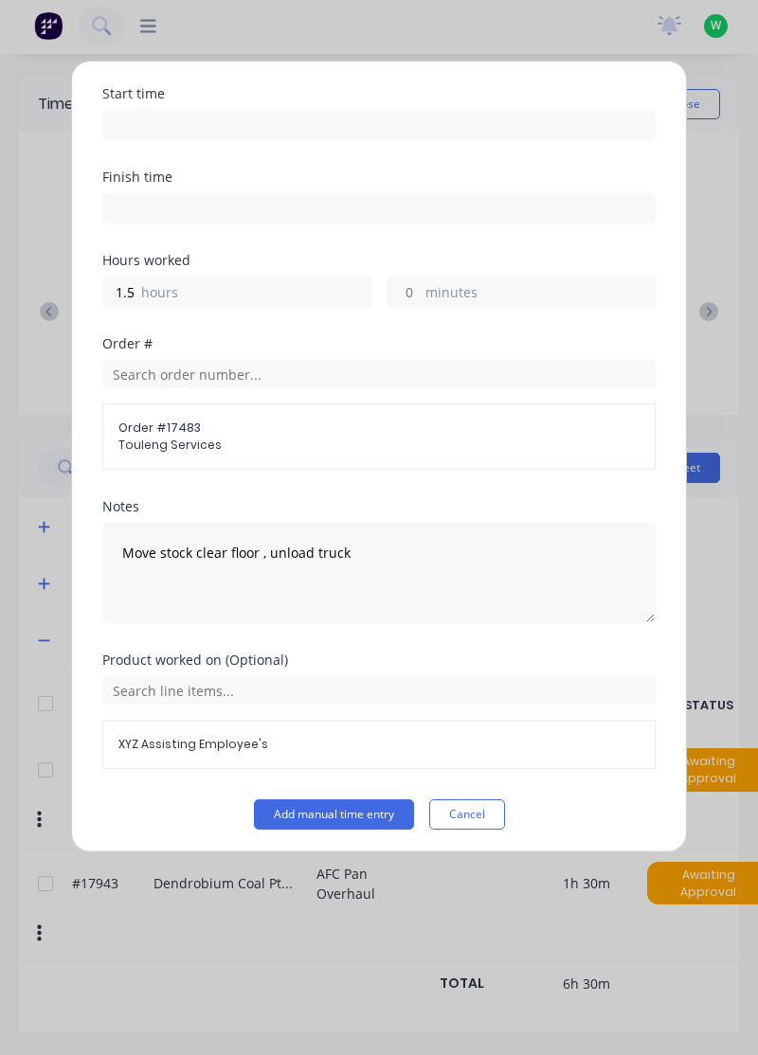
click at [355, 809] on button "Add manual time entry" at bounding box center [334, 814] width 160 height 30
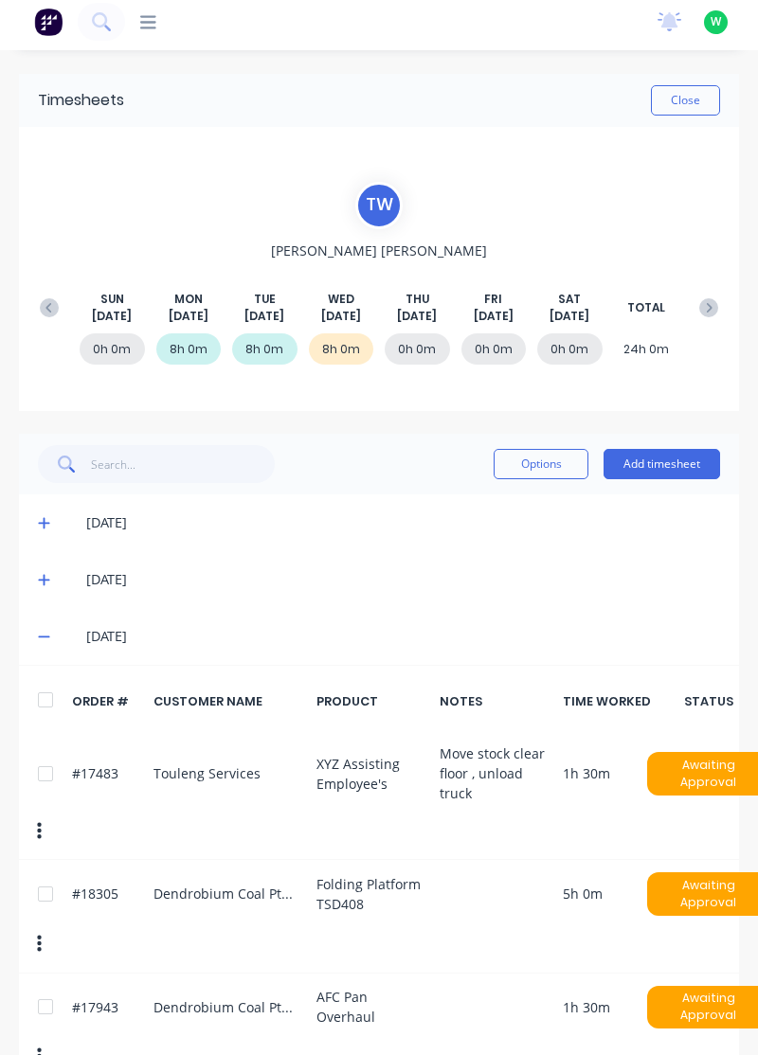
scroll to position [0, 0]
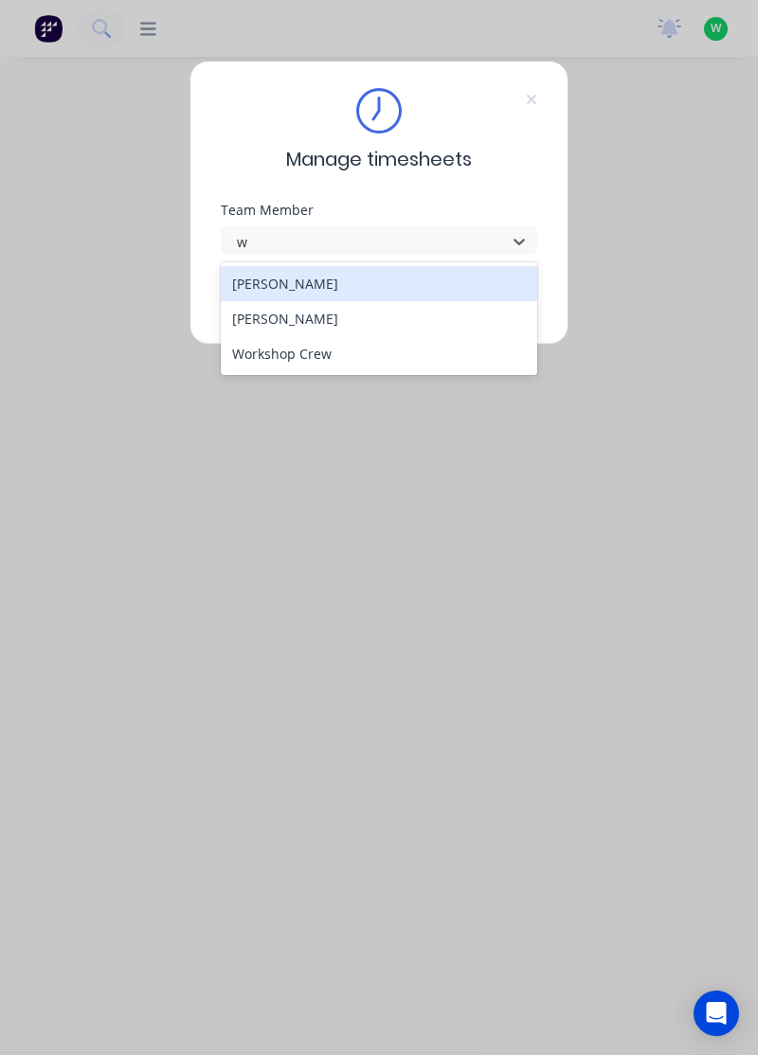
click at [299, 318] on div "[PERSON_NAME]" at bounding box center [379, 318] width 317 height 35
type input "w"
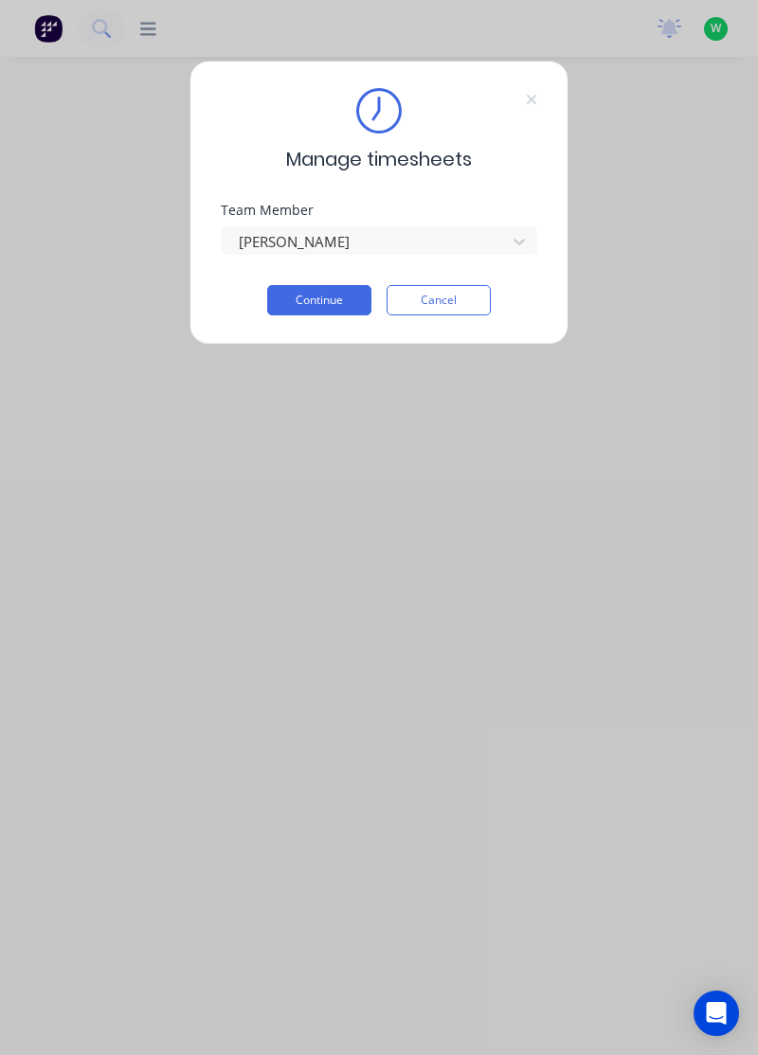
click at [342, 294] on button "Continue" at bounding box center [319, 300] width 104 height 30
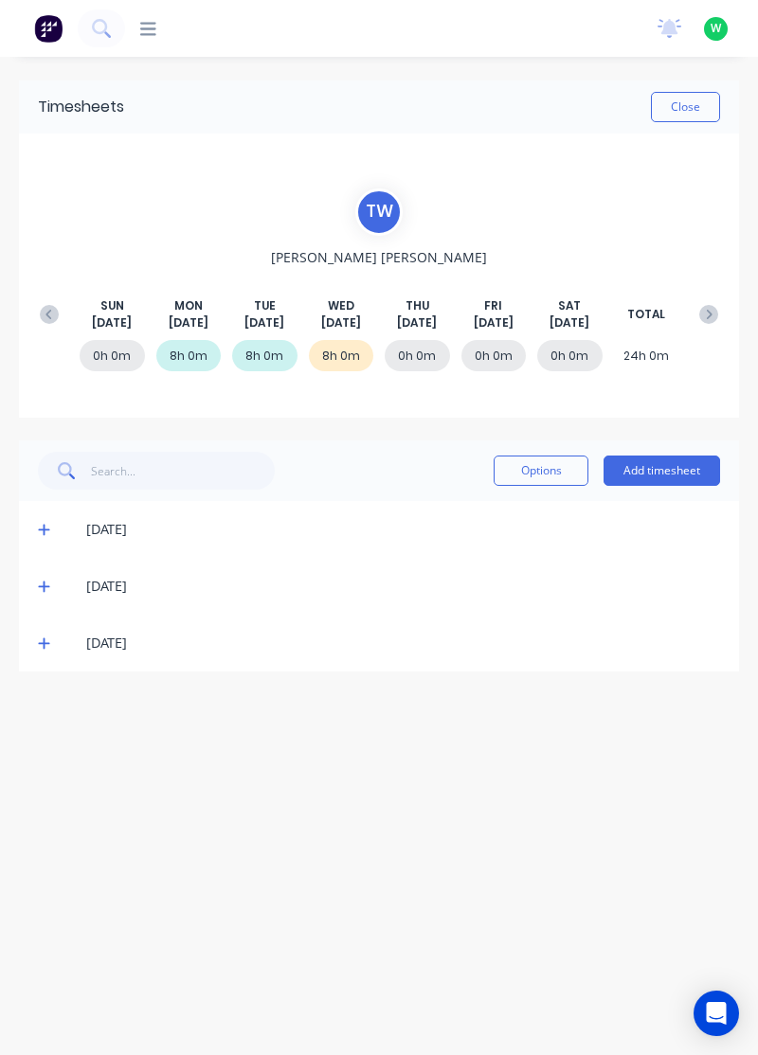
click at [662, 466] on button "Add timesheet" at bounding box center [661, 470] width 116 height 30
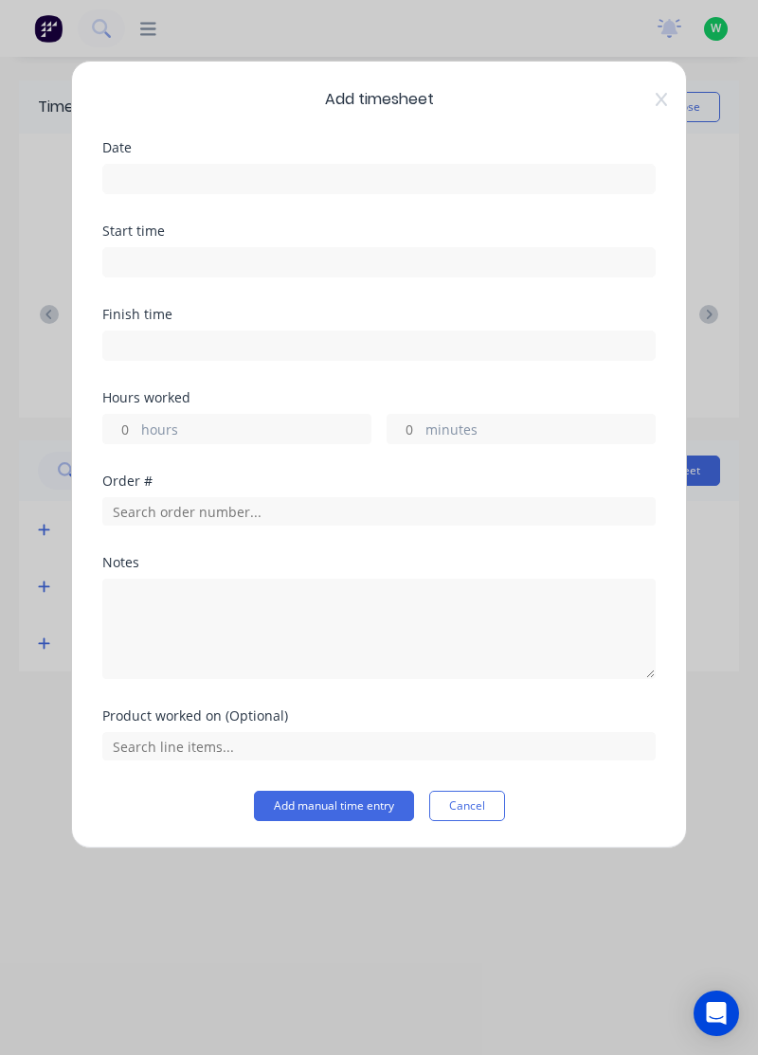
click at [396, 182] on input at bounding box center [378, 179] width 551 height 28
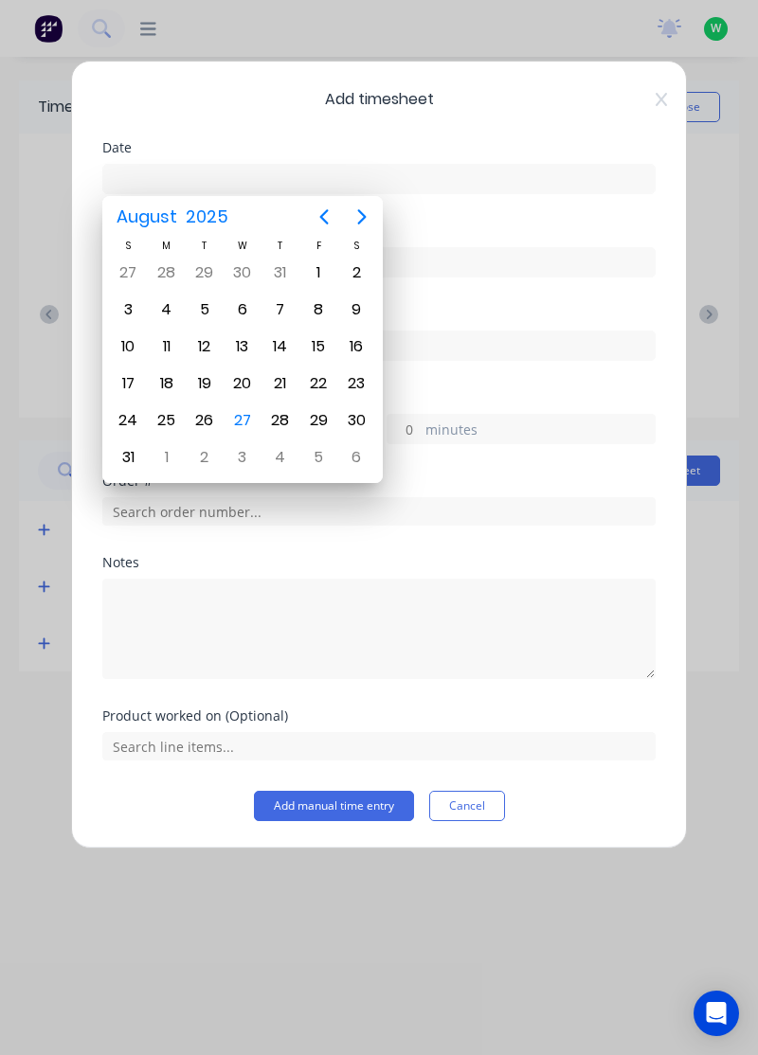
click at [284, 415] on div "28" at bounding box center [280, 420] width 28 height 28
type input "28/08/2025"
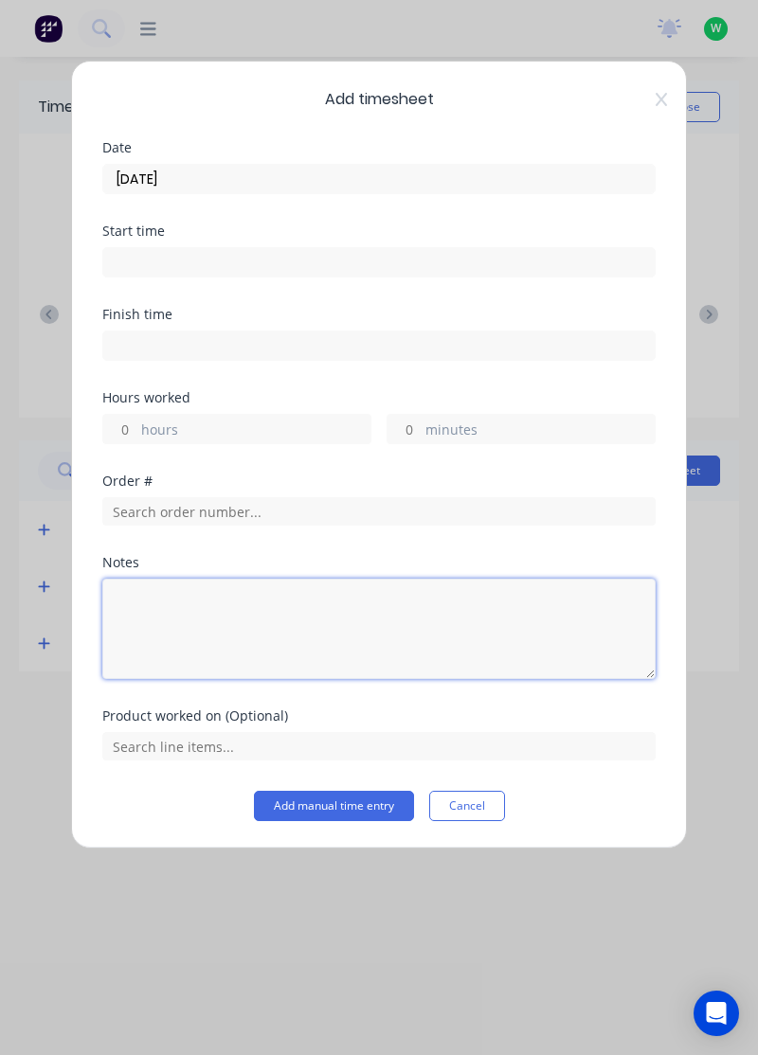
click at [282, 637] on textarea at bounding box center [378, 629] width 553 height 100
type textarea "Annual leave"
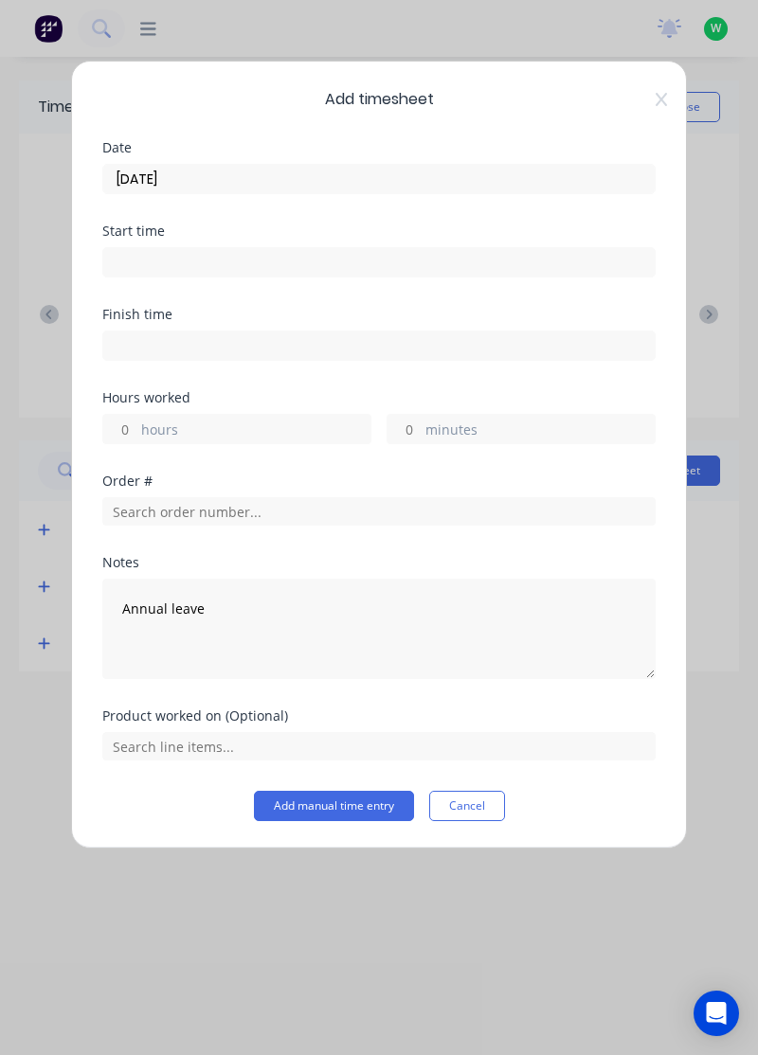
click at [307, 419] on label "hours" at bounding box center [255, 431] width 229 height 24
click at [136, 418] on input "hours" at bounding box center [119, 429] width 33 height 28
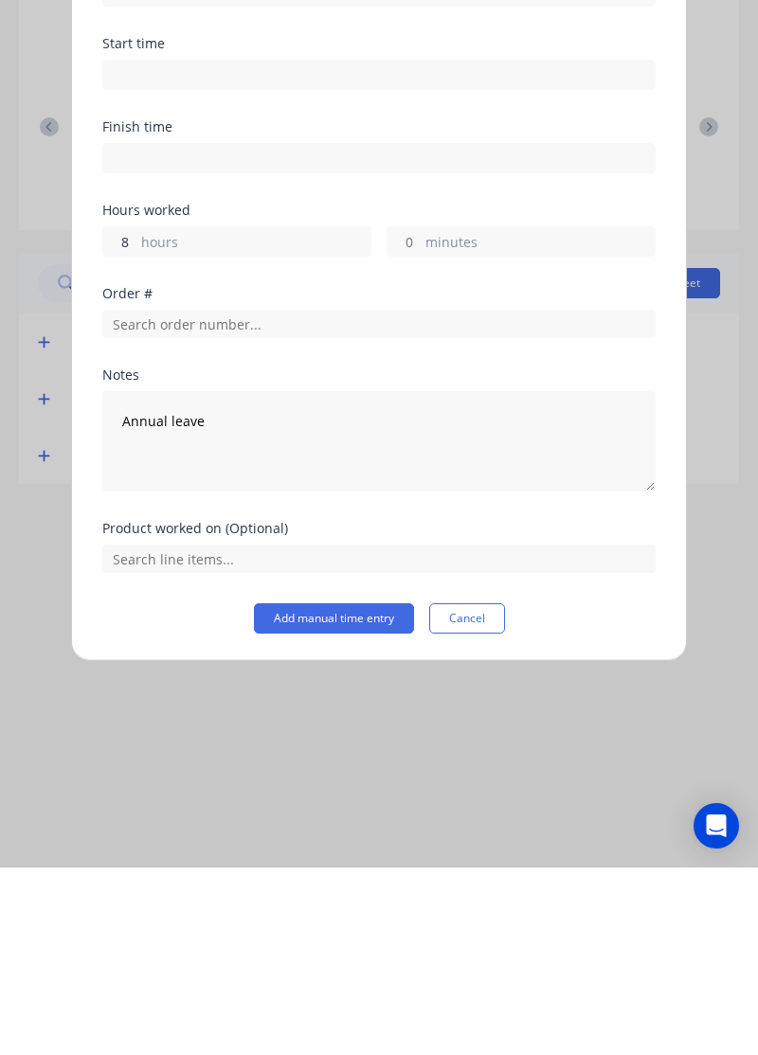
type input "8"
click at [361, 807] on button "Add manual time entry" at bounding box center [334, 806] width 160 height 30
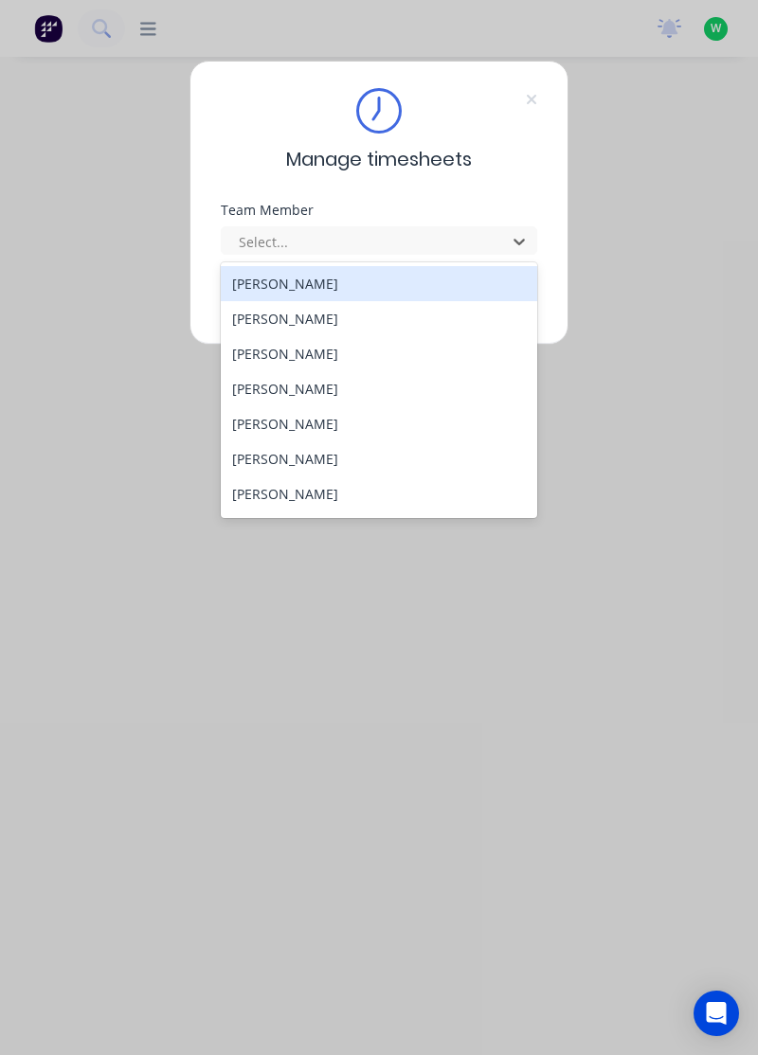
type input "t"
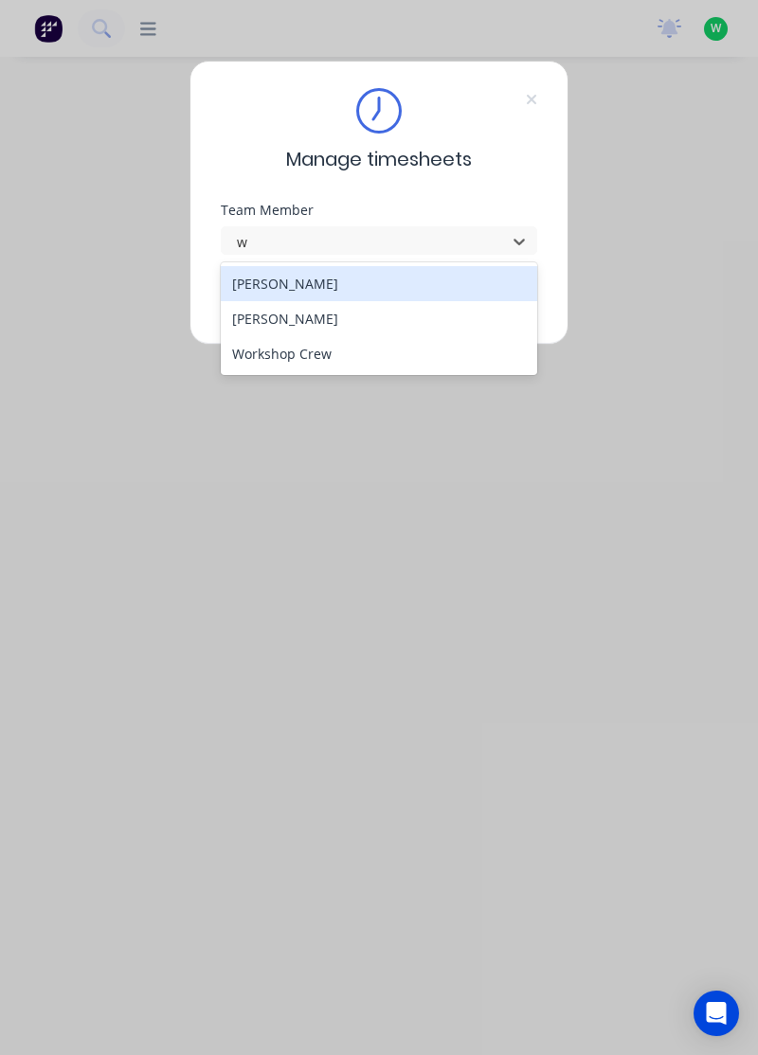
click at [299, 313] on div "[PERSON_NAME]" at bounding box center [379, 318] width 317 height 35
type input "w"
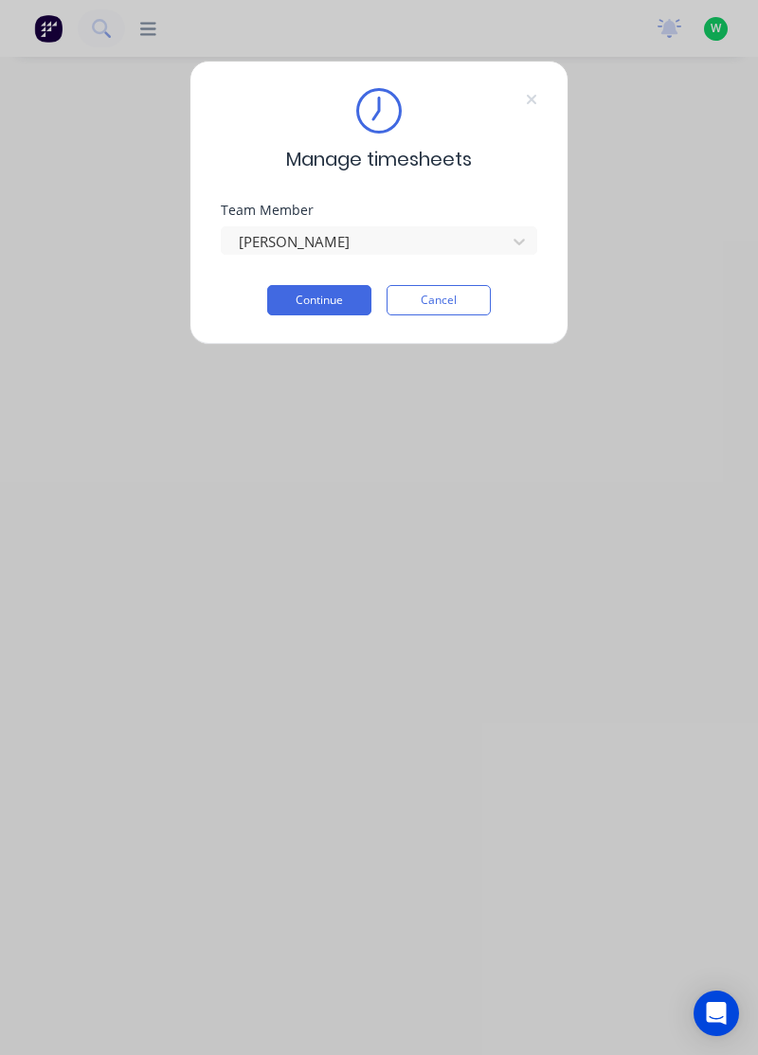
click at [328, 295] on button "Continue" at bounding box center [319, 300] width 104 height 30
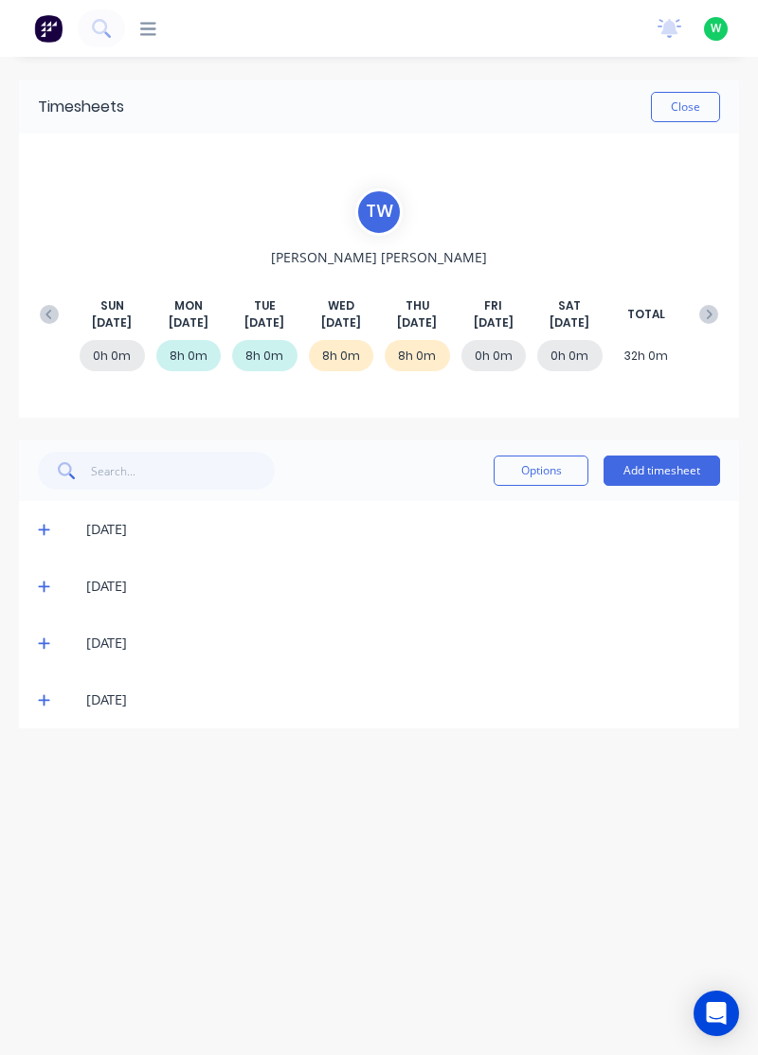
click at [688, 473] on button "Add timesheet" at bounding box center [661, 470] width 116 height 30
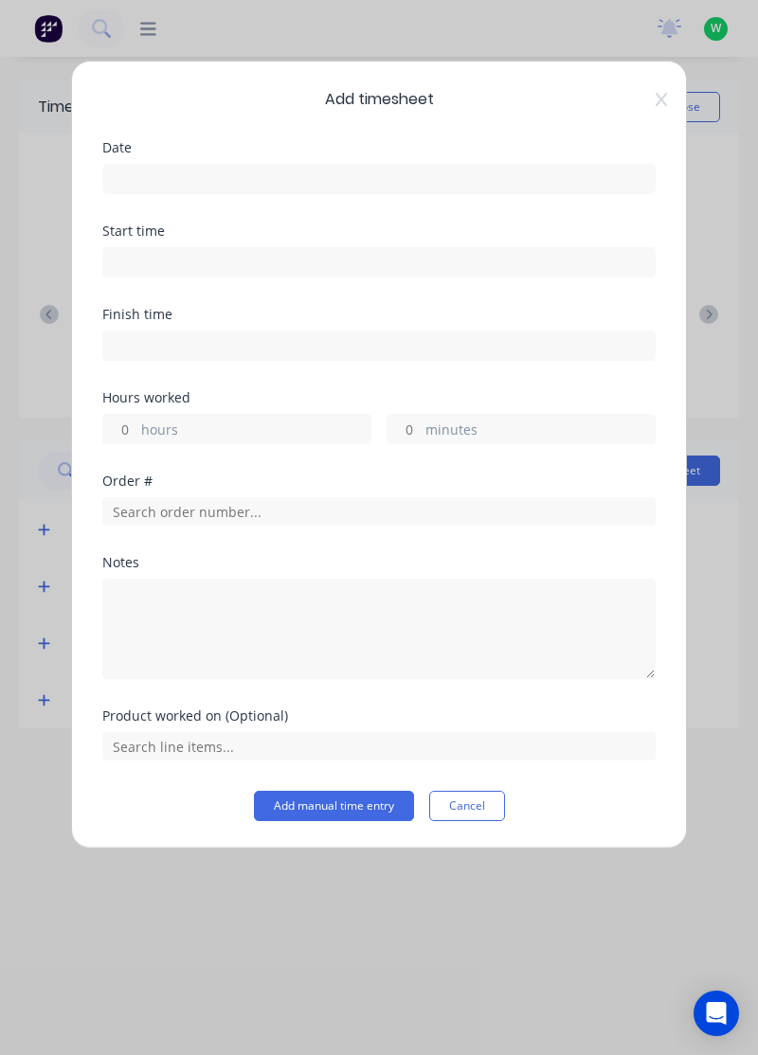
click at [422, 178] on input at bounding box center [378, 179] width 551 height 28
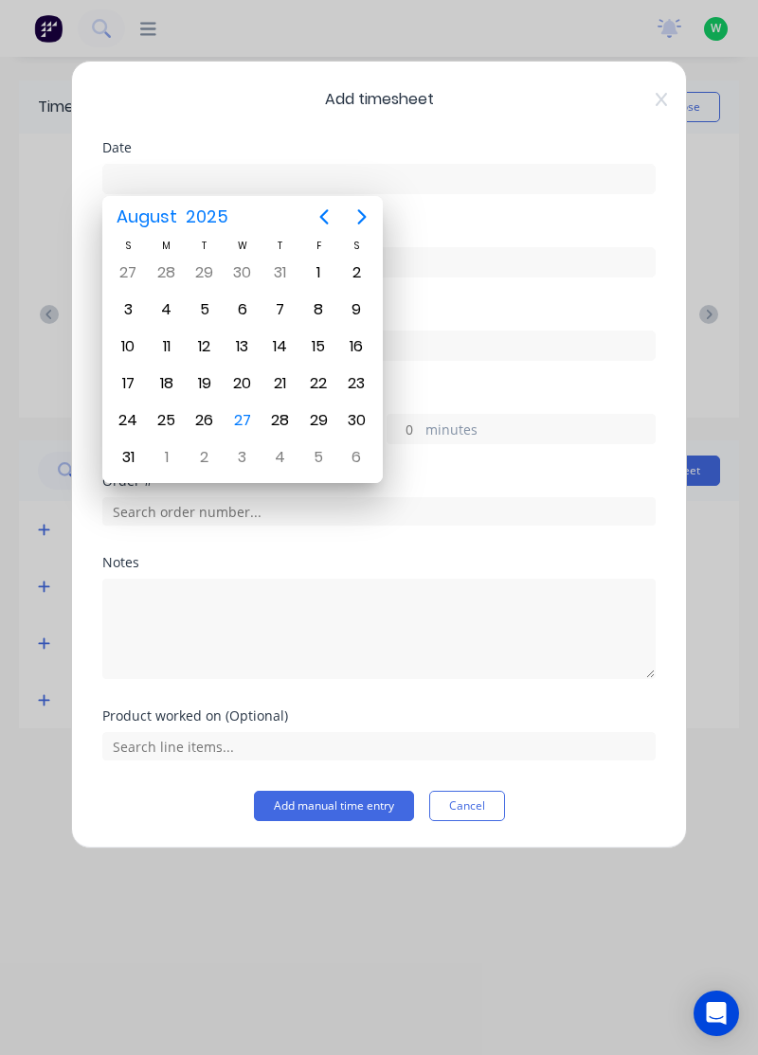
click at [316, 411] on div "29" at bounding box center [318, 420] width 28 height 28
type input "29/08/2025"
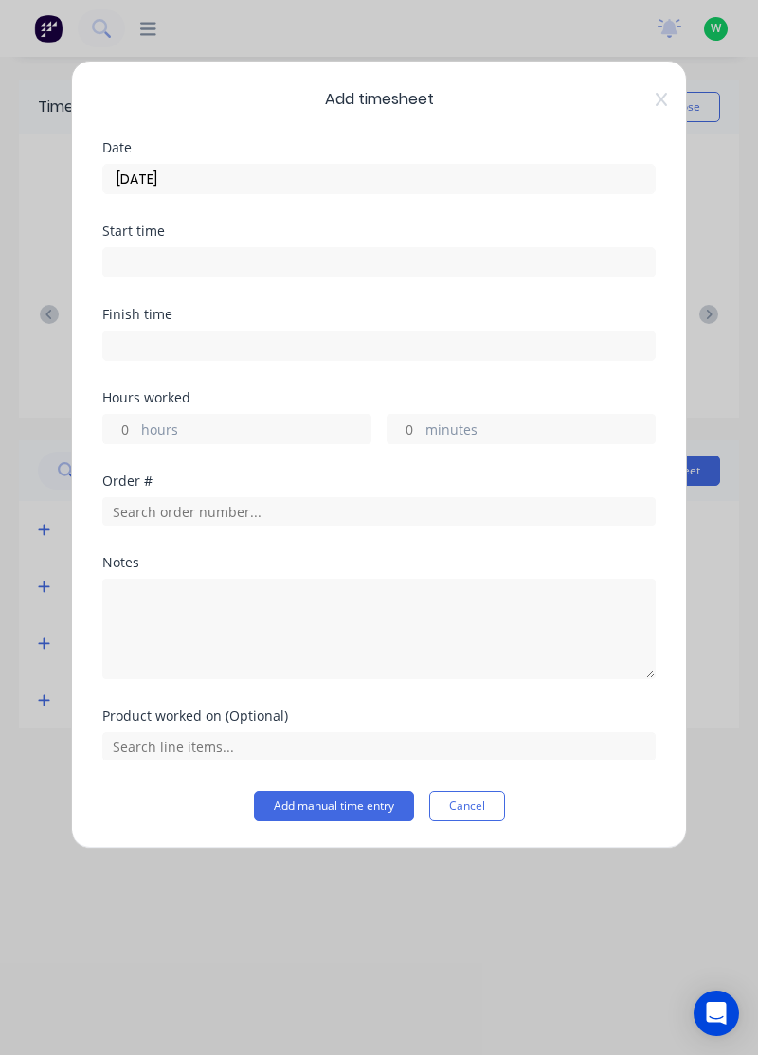
click at [305, 422] on label "hours" at bounding box center [255, 431] width 229 height 24
click at [136, 422] on input "hours" at bounding box center [119, 429] width 33 height 28
type input "8"
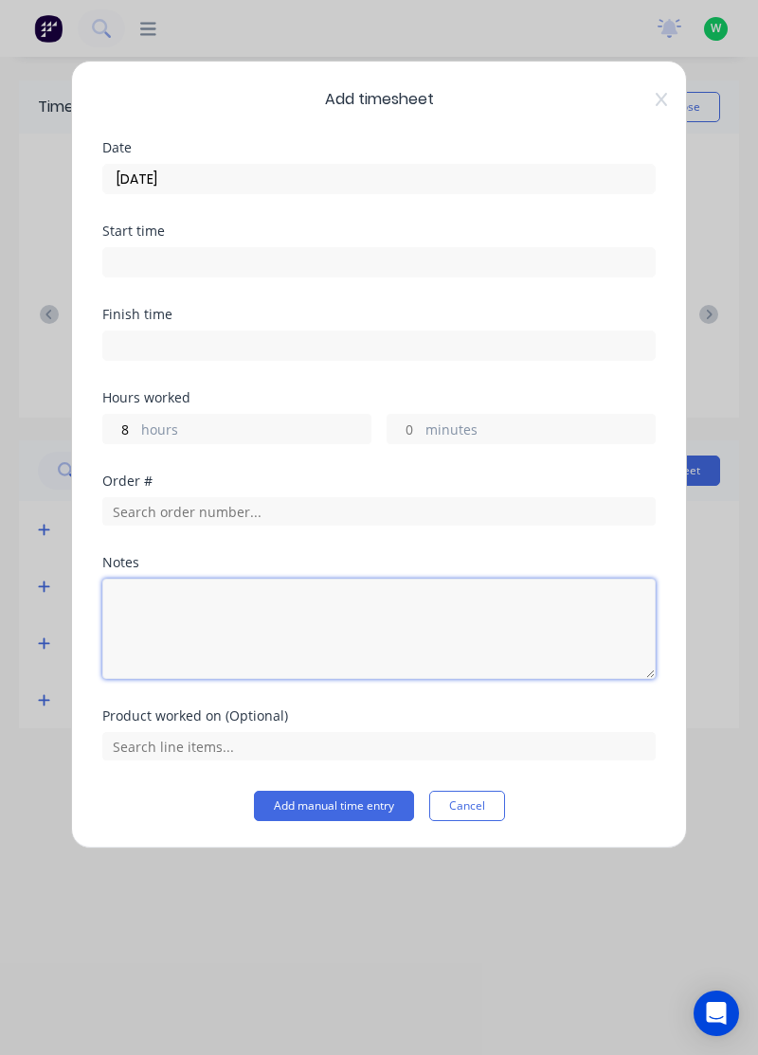
click at [307, 614] on textarea at bounding box center [378, 629] width 553 height 100
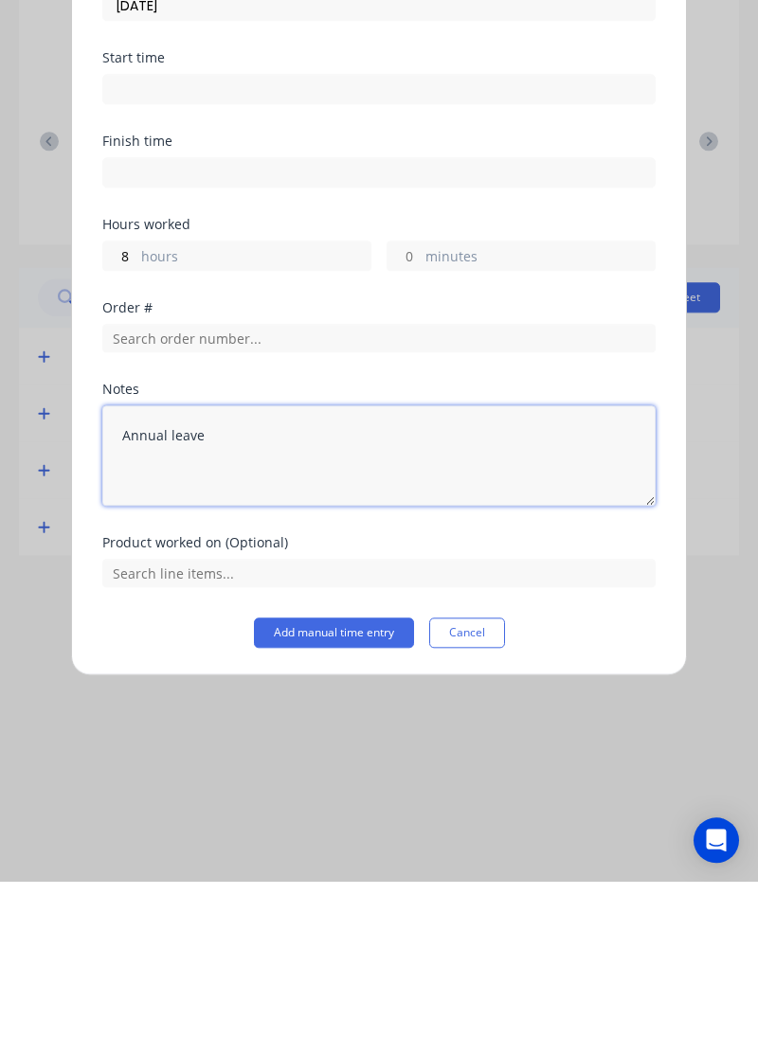
type textarea "Annual leave"
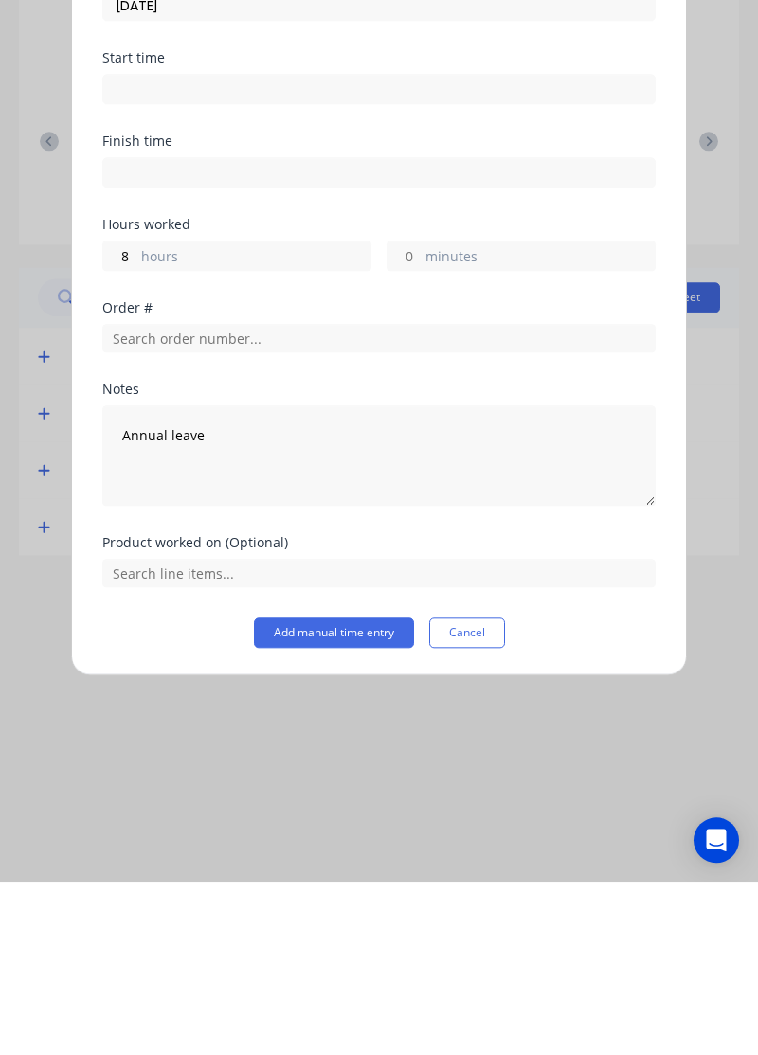
click at [371, 801] on button "Add manual time entry" at bounding box center [334, 806] width 160 height 30
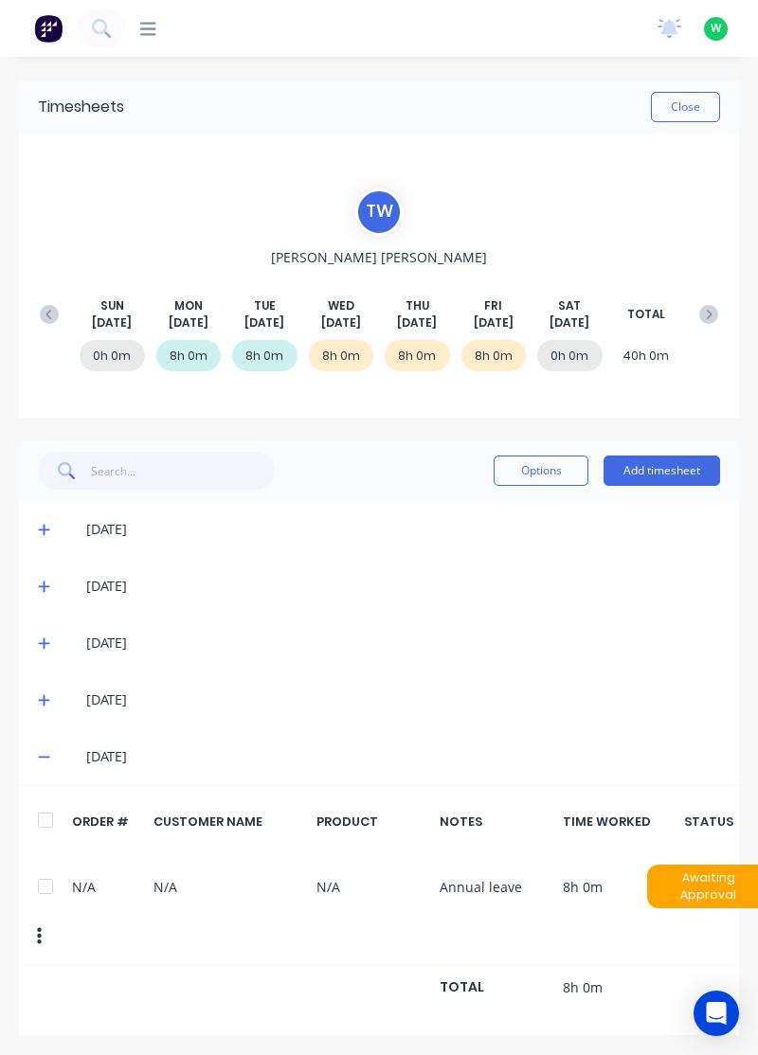
click at [678, 465] on button "Add timesheet" at bounding box center [661, 470] width 116 height 30
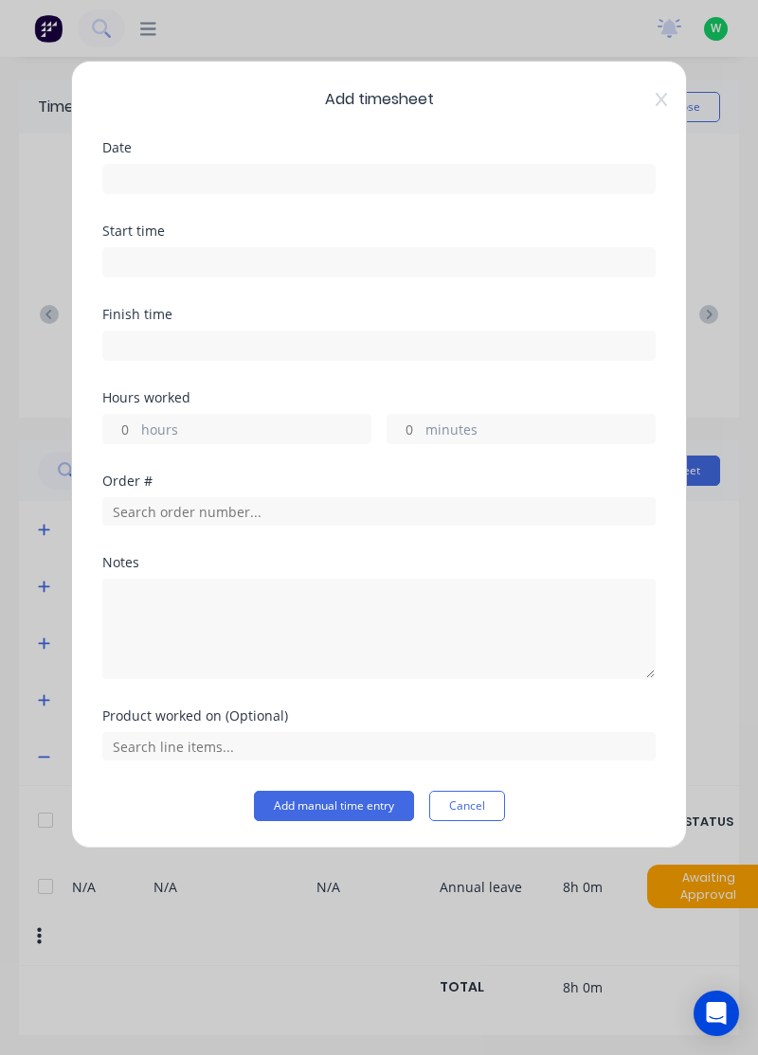
click at [403, 170] on input at bounding box center [378, 179] width 551 height 28
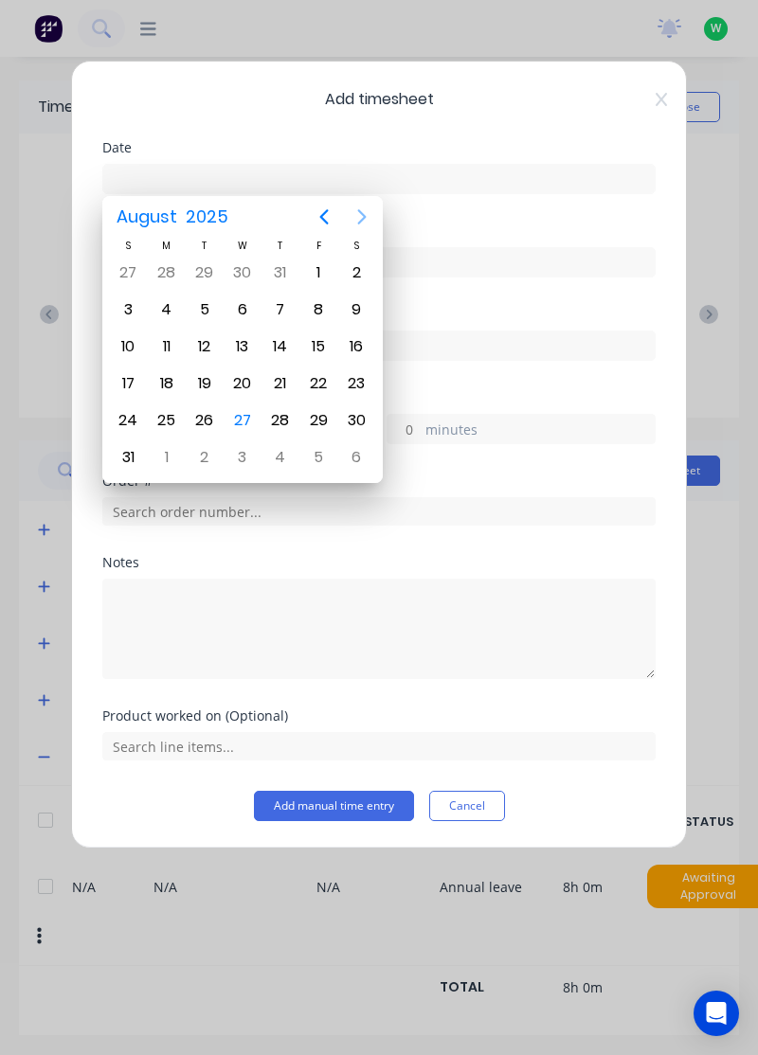
click at [362, 216] on icon "Next page" at bounding box center [361, 216] width 23 height 23
click at [169, 270] on div "1" at bounding box center [166, 273] width 28 height 28
type input "01/09/2025"
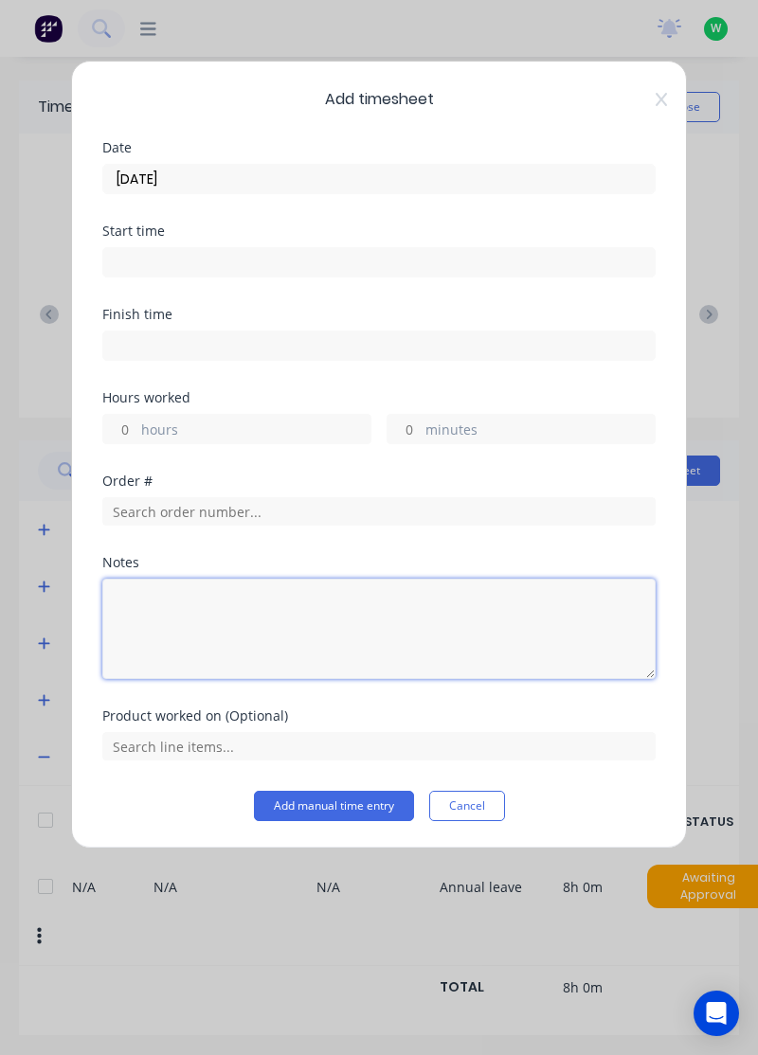
click at [339, 628] on textarea at bounding box center [378, 629] width 553 height 100
type textarea "Rdo"
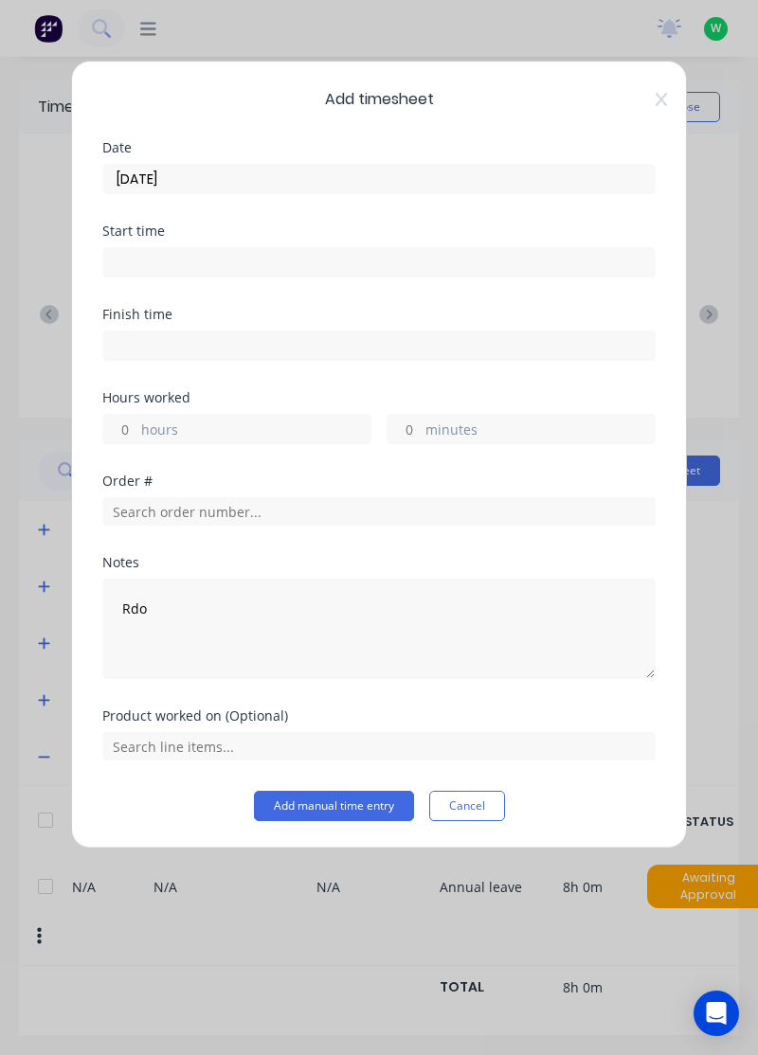
click at [241, 419] on label "hours" at bounding box center [255, 431] width 229 height 24
click at [136, 417] on input "hours" at bounding box center [119, 429] width 33 height 28
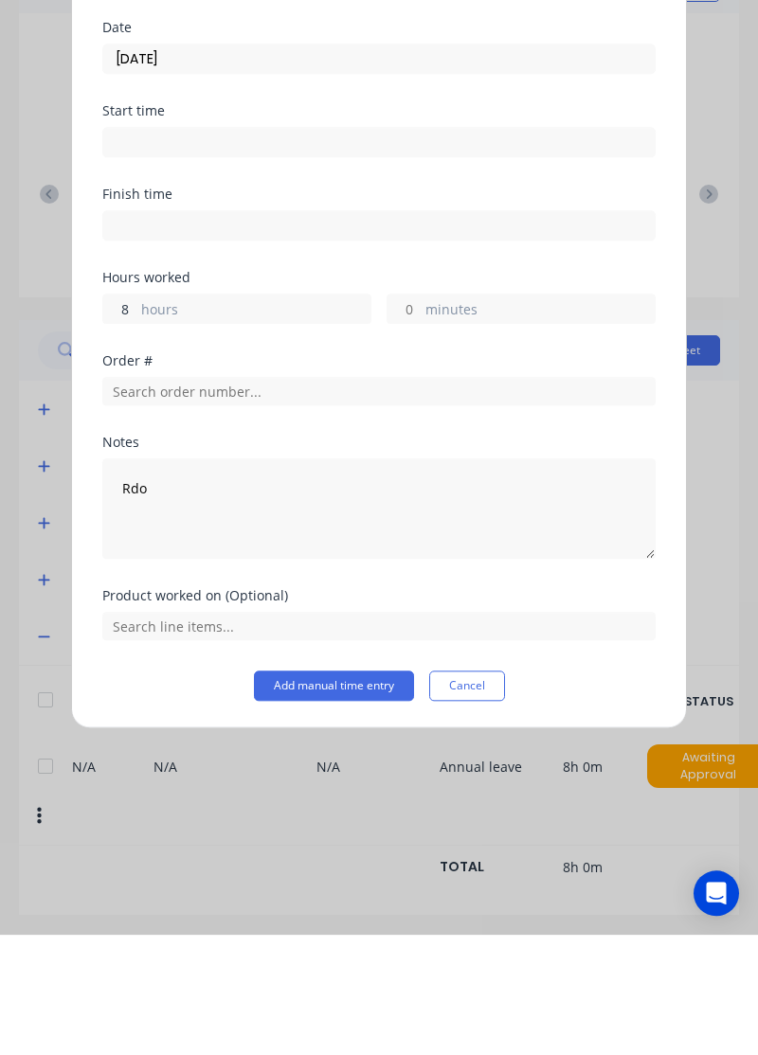
type input "8"
click at [352, 802] on button "Add manual time entry" at bounding box center [334, 806] width 160 height 30
